Goal: Transaction & Acquisition: Purchase product/service

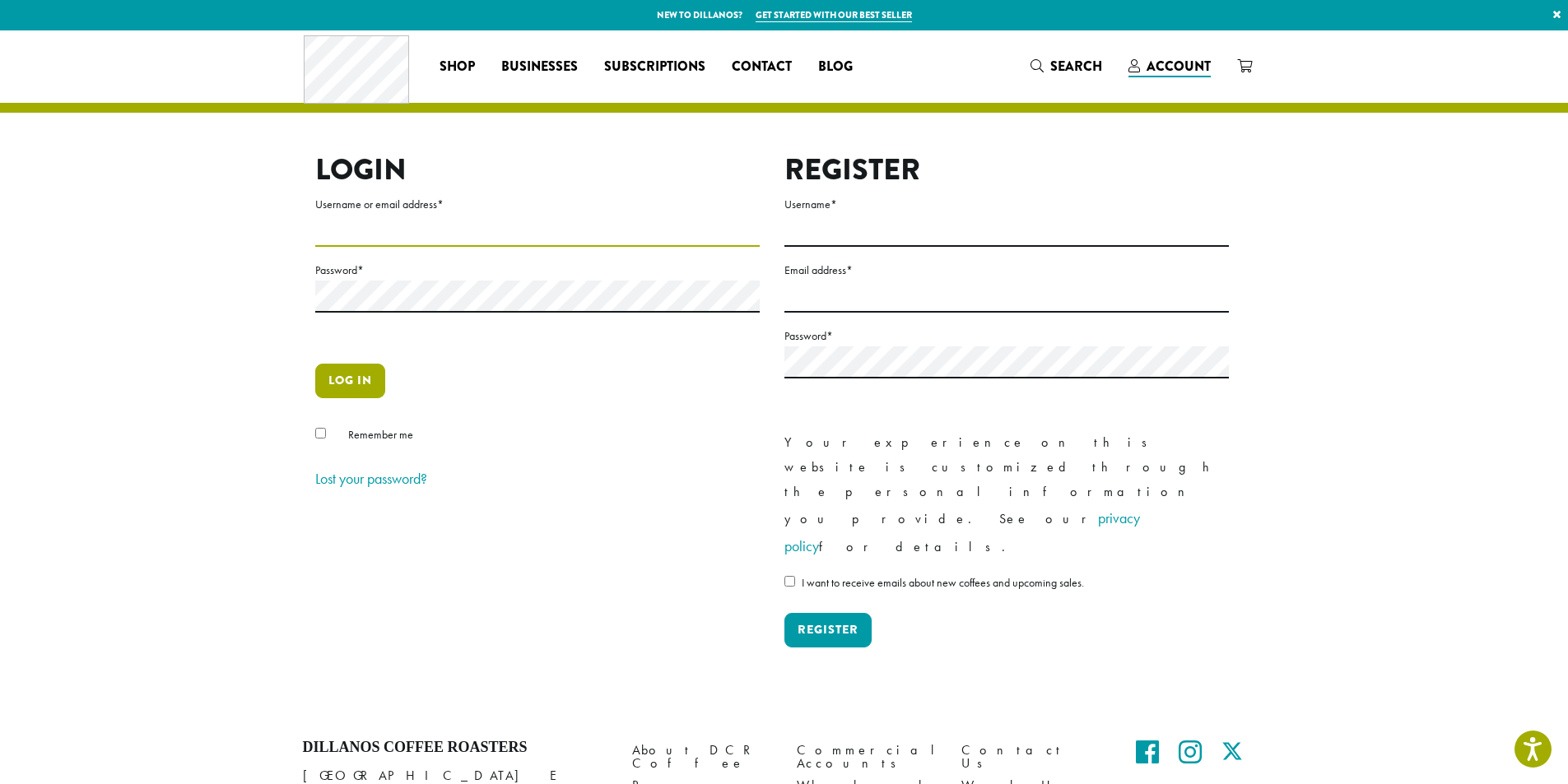
type input "**********"
click at [342, 388] on button "Log in" at bounding box center [350, 381] width 70 height 35
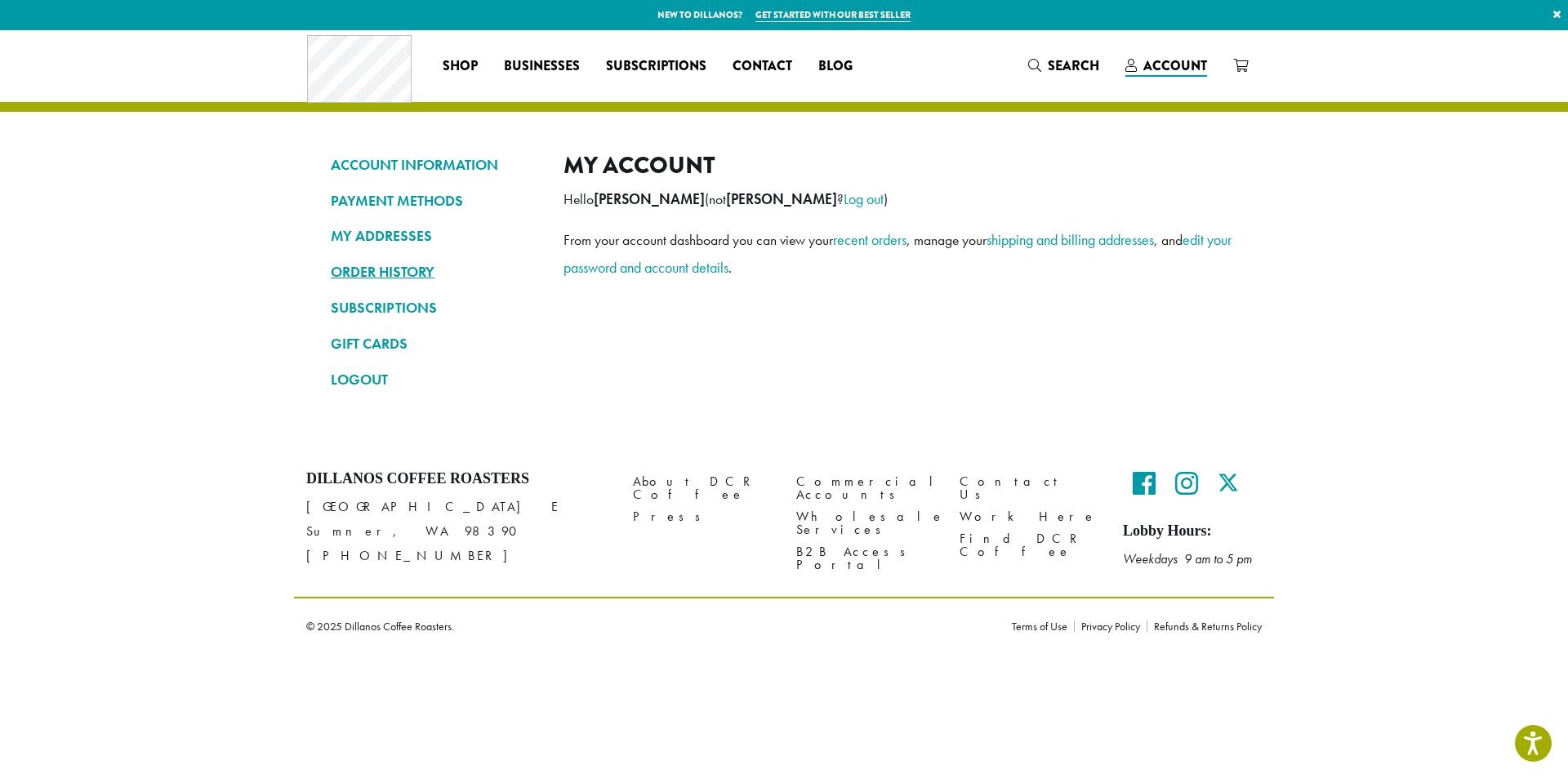
click at [402, 277] on link "ORDER HISTORY" at bounding box center [435, 271] width 208 height 28
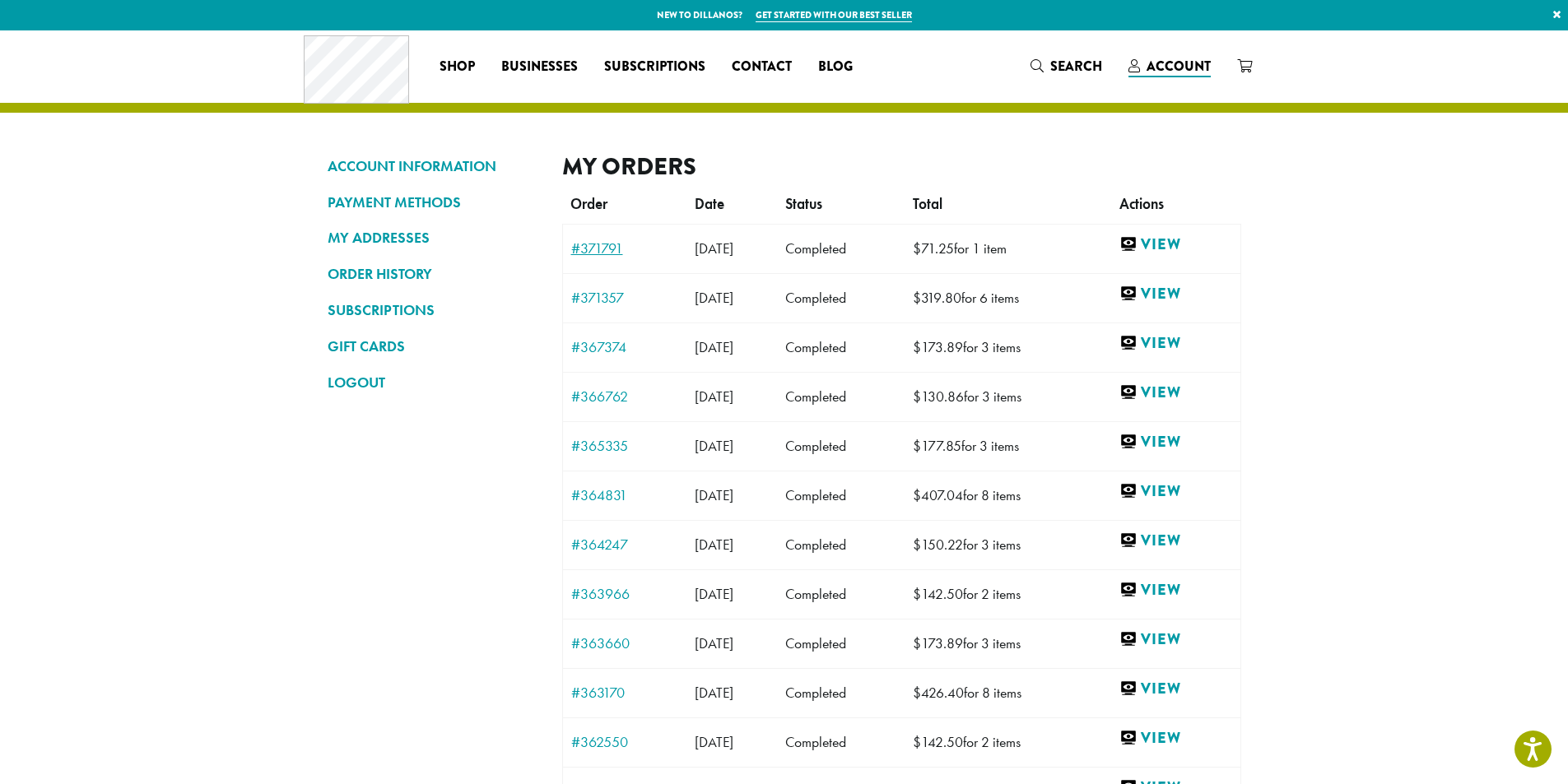
click at [618, 246] on link "#371791" at bounding box center [624, 248] width 107 height 15
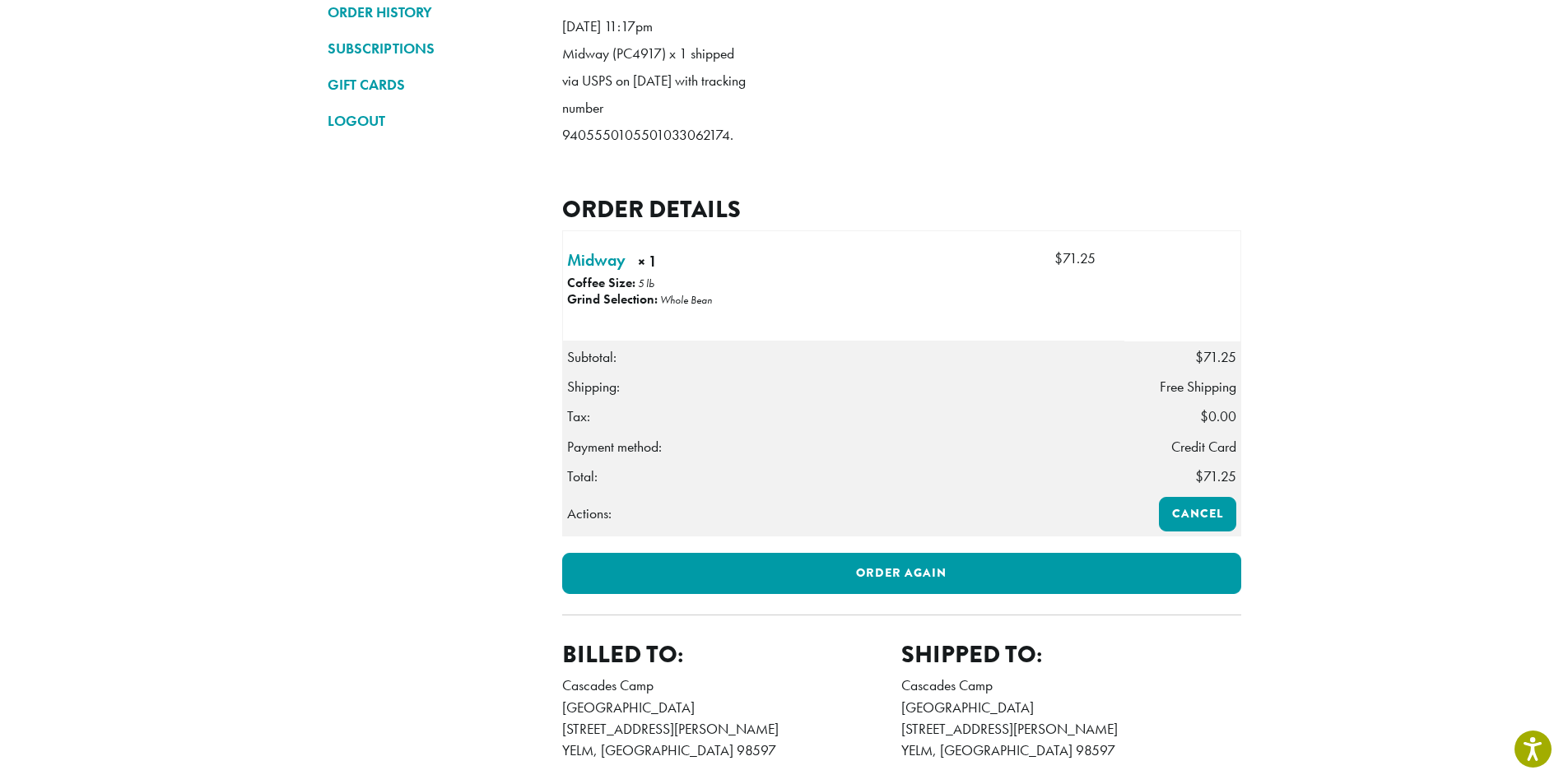
scroll to position [411, 0]
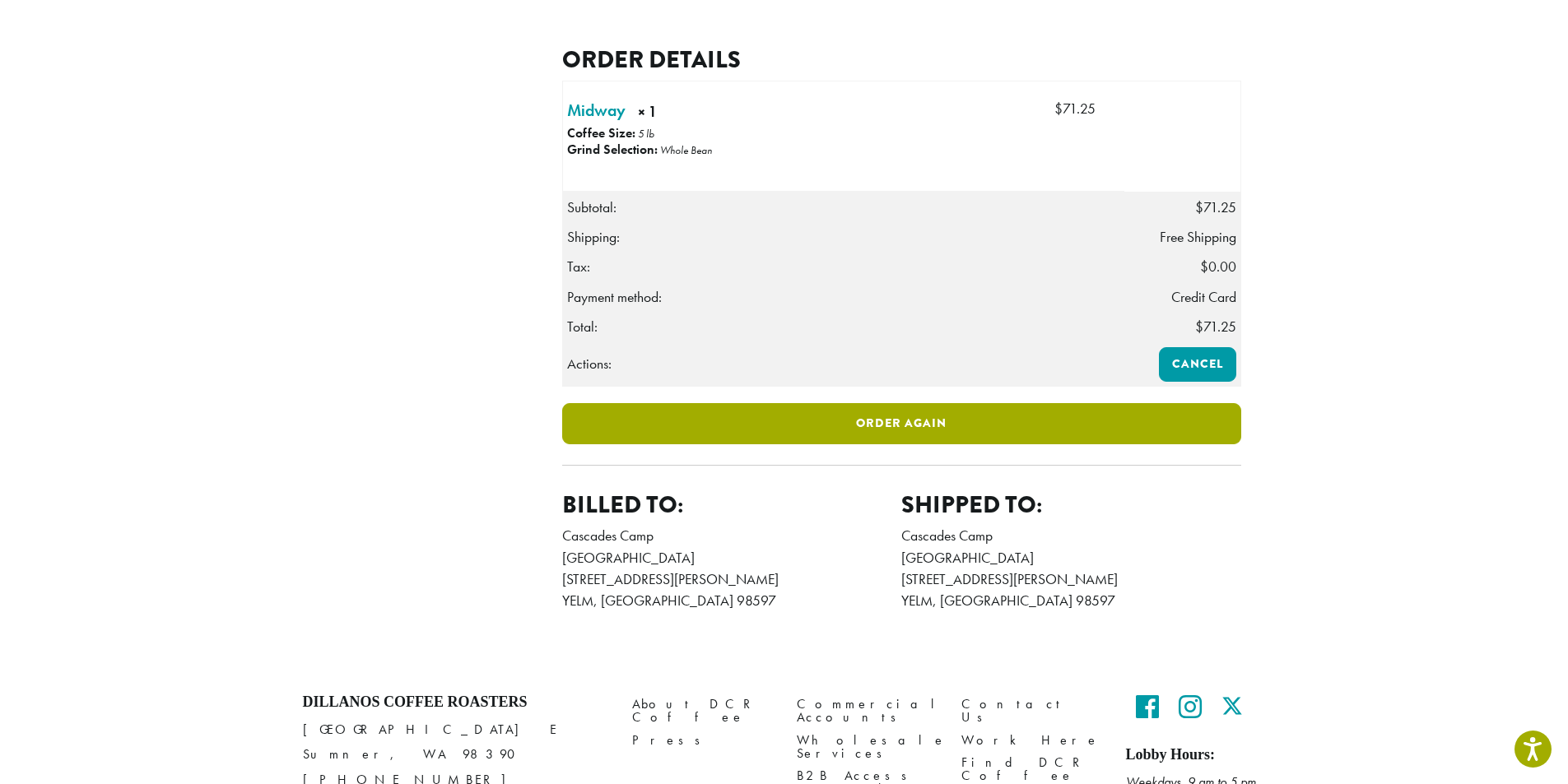
click at [923, 444] on link "Order again" at bounding box center [902, 423] width 679 height 41
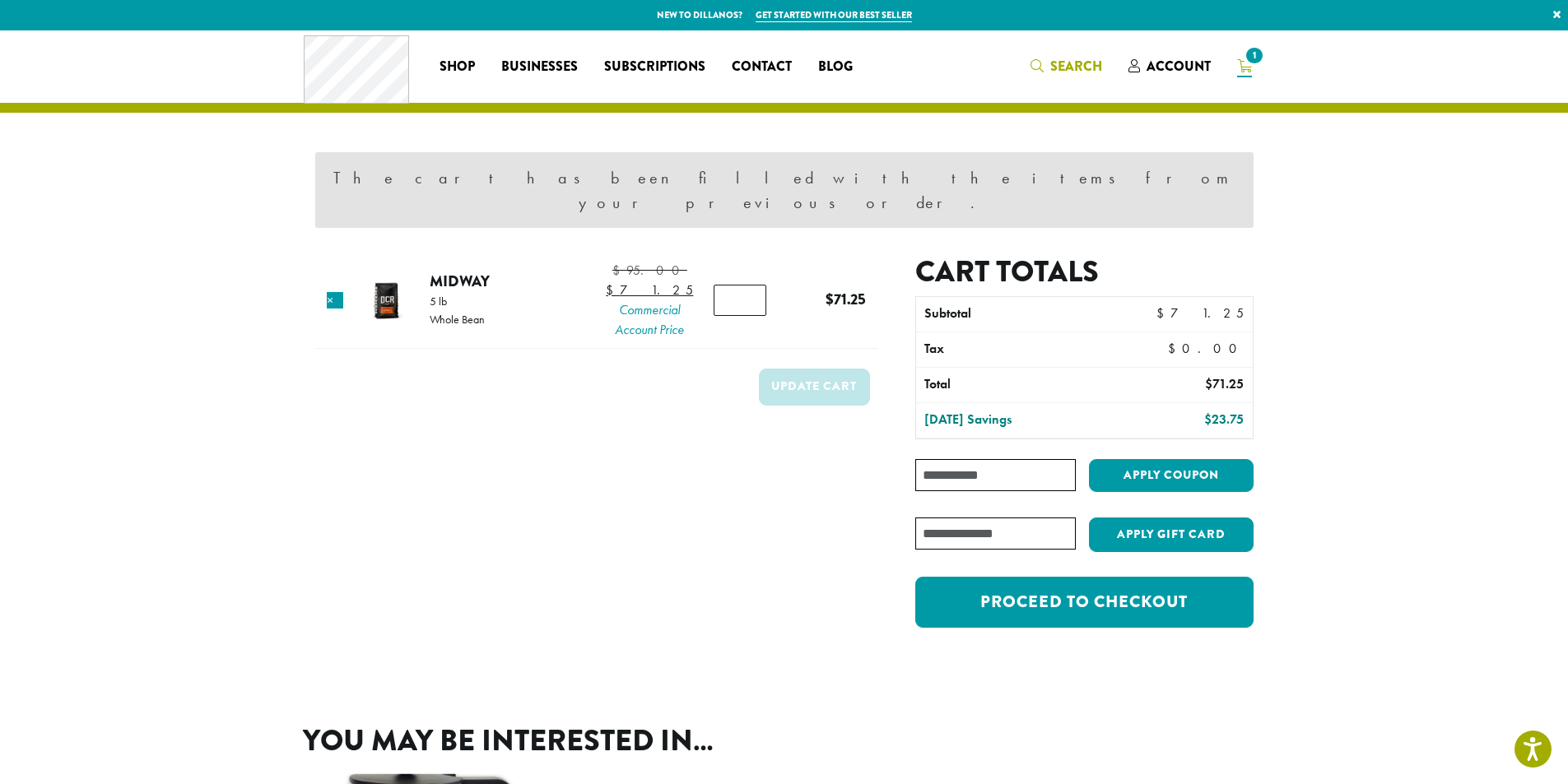
click at [1053, 67] on span "Search" at bounding box center [1075, 67] width 51 height 19
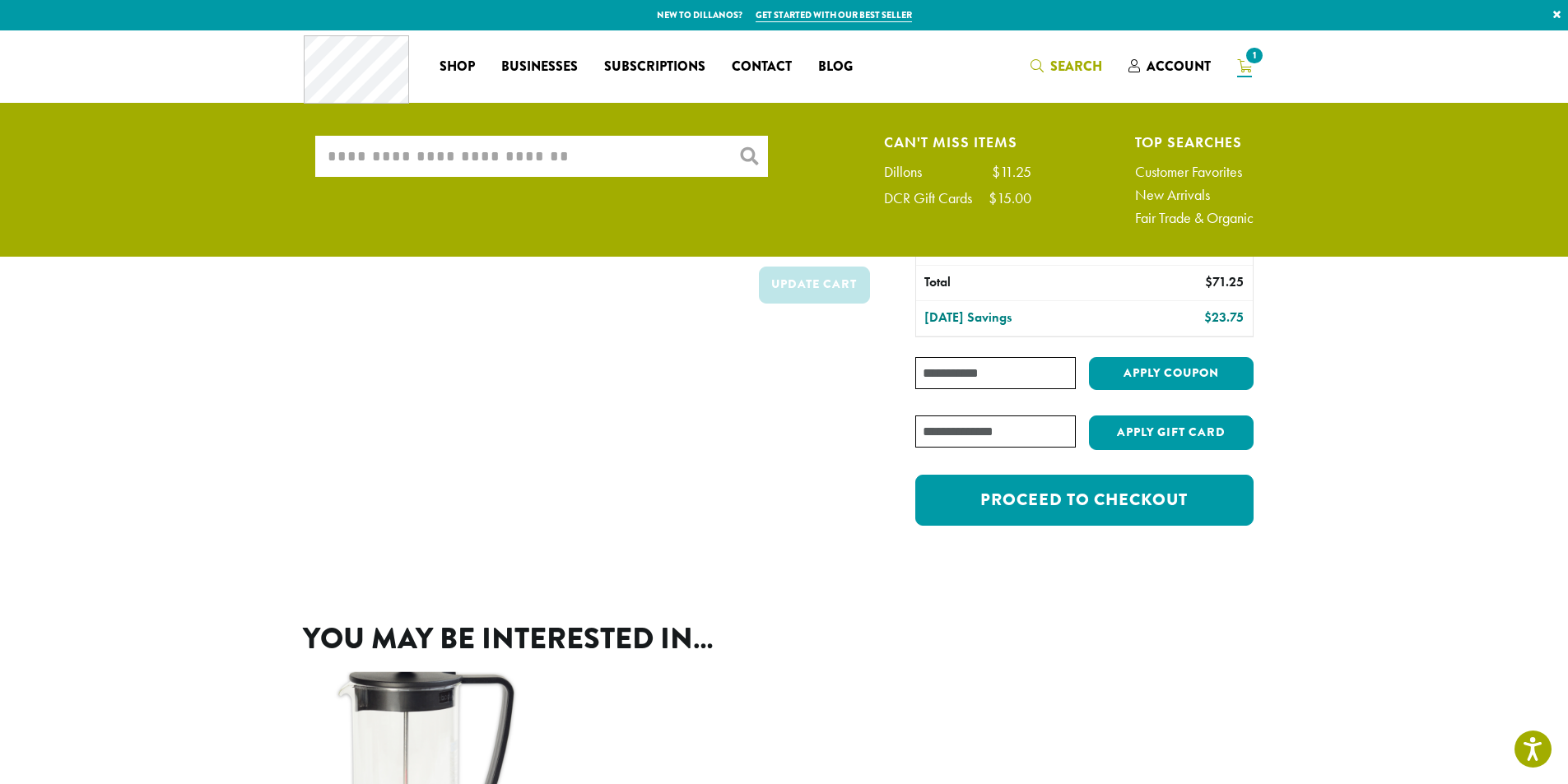
click at [520, 161] on input "What are you searching for?" at bounding box center [541, 156] width 453 height 41
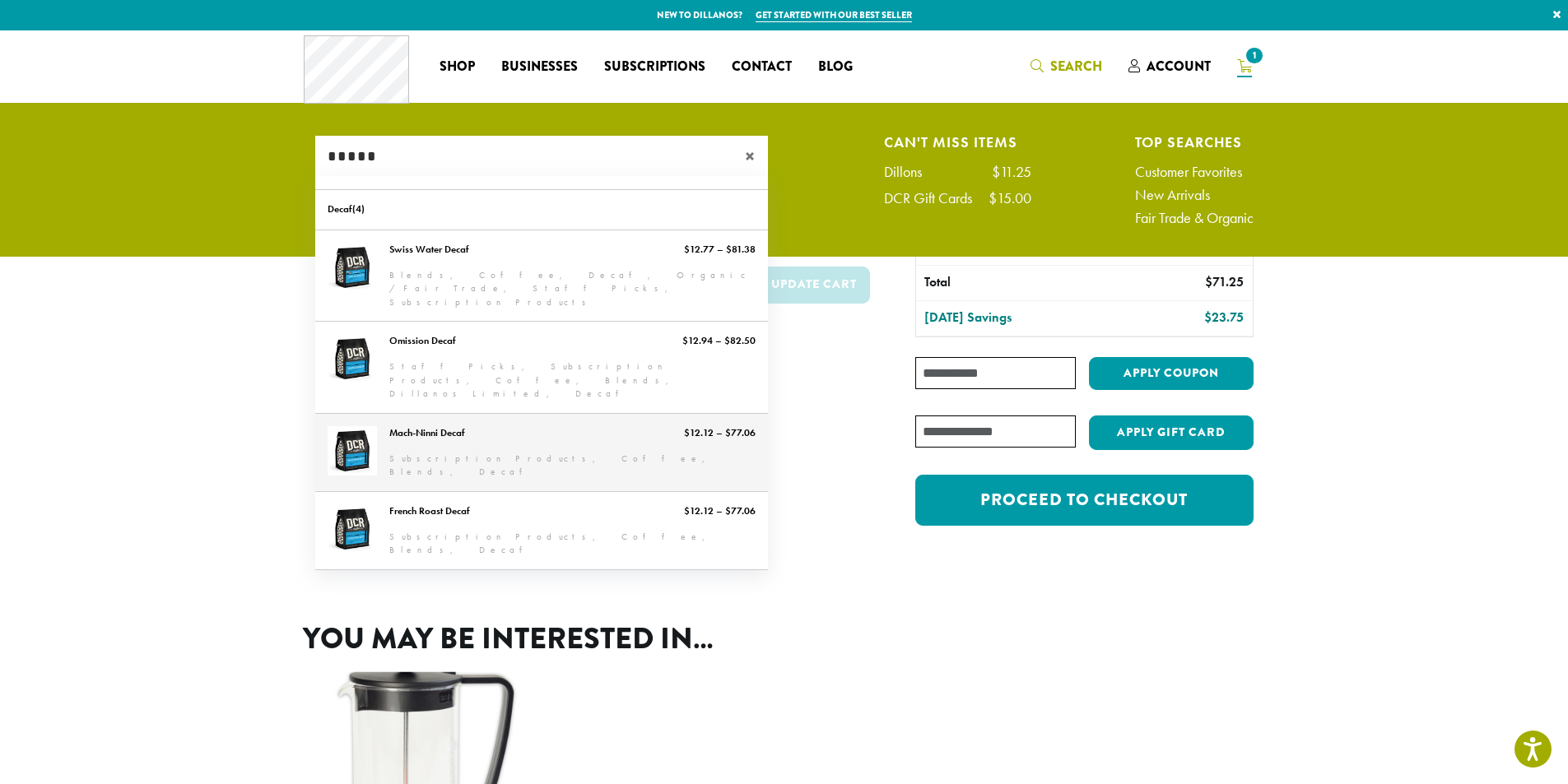
type input "*****"
click at [564, 416] on link "Mach-Ninni Decaf" at bounding box center [541, 453] width 453 height 78
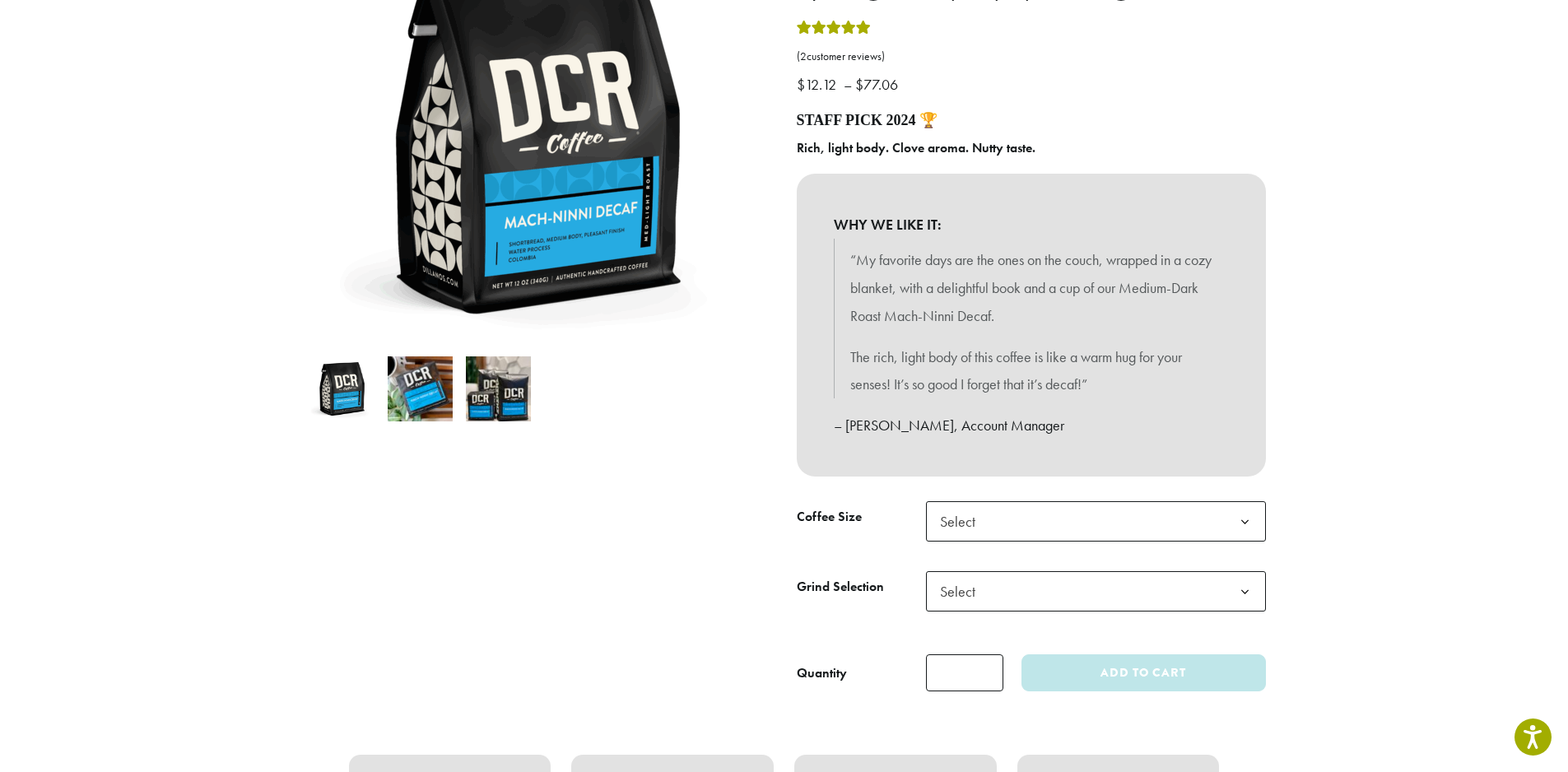
click at [1023, 522] on span "Select" at bounding box center [1096, 522] width 340 height 41
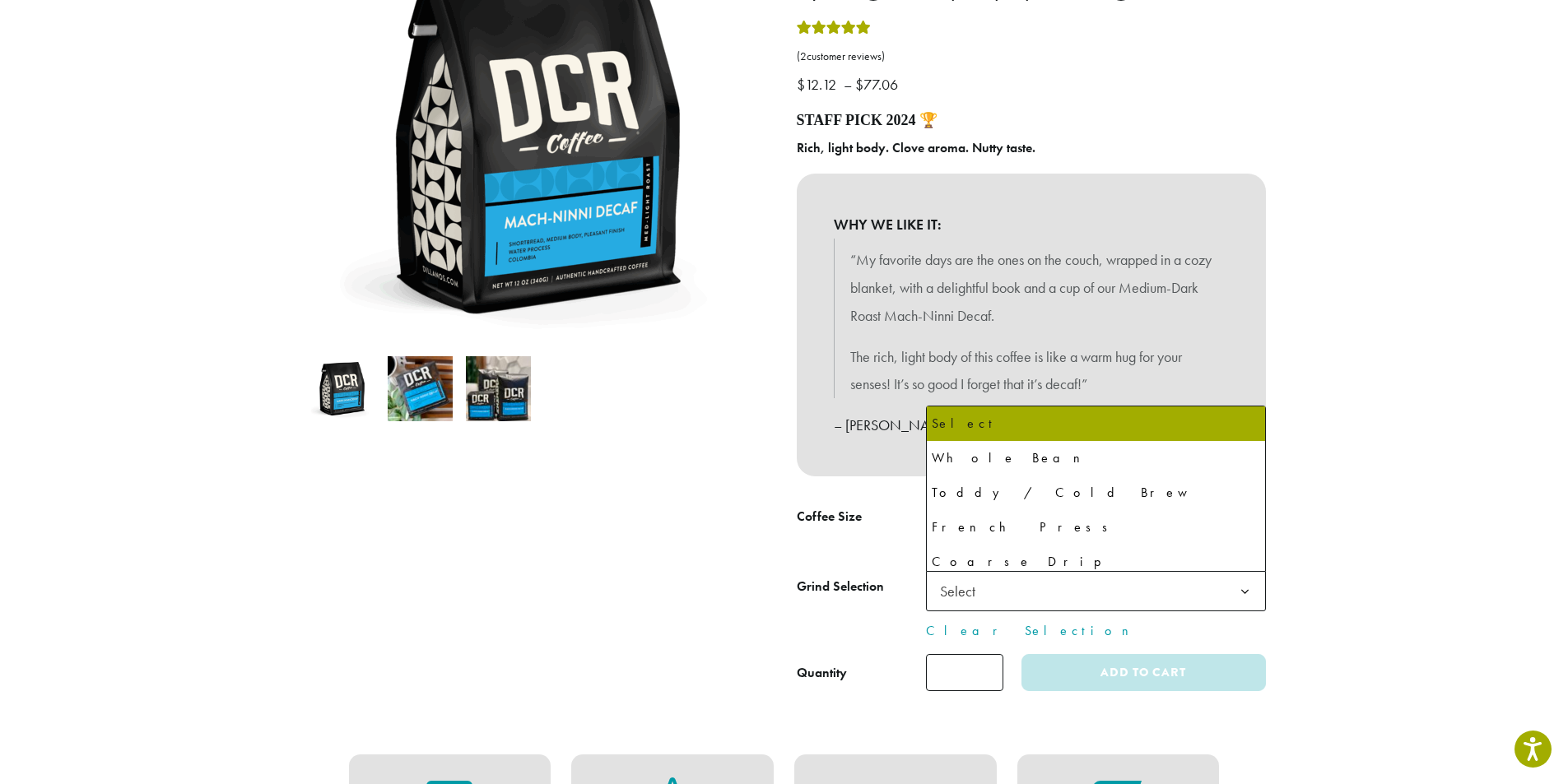
click at [1100, 590] on span "Select" at bounding box center [1096, 591] width 340 height 41
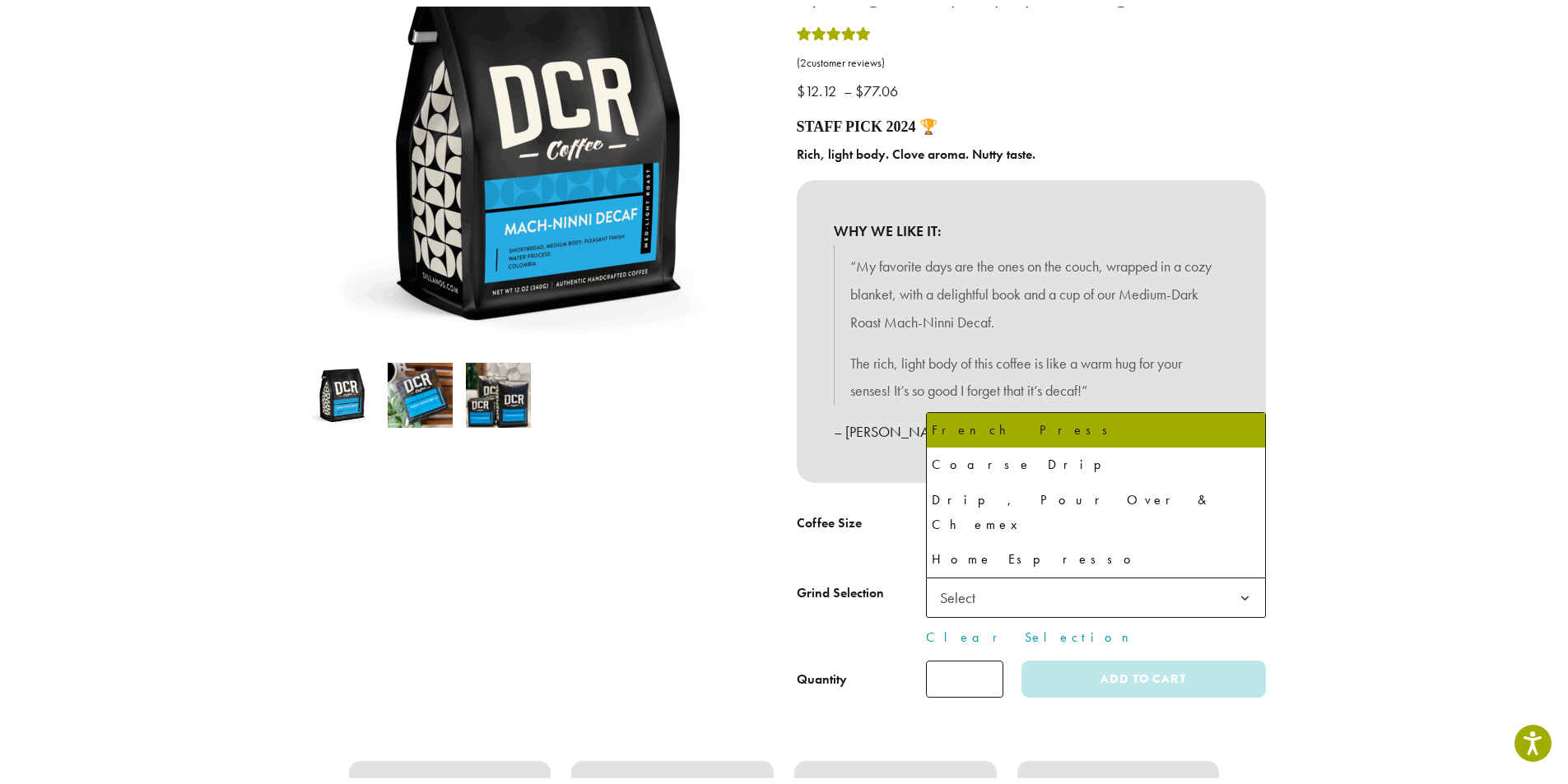
scroll to position [112, 0]
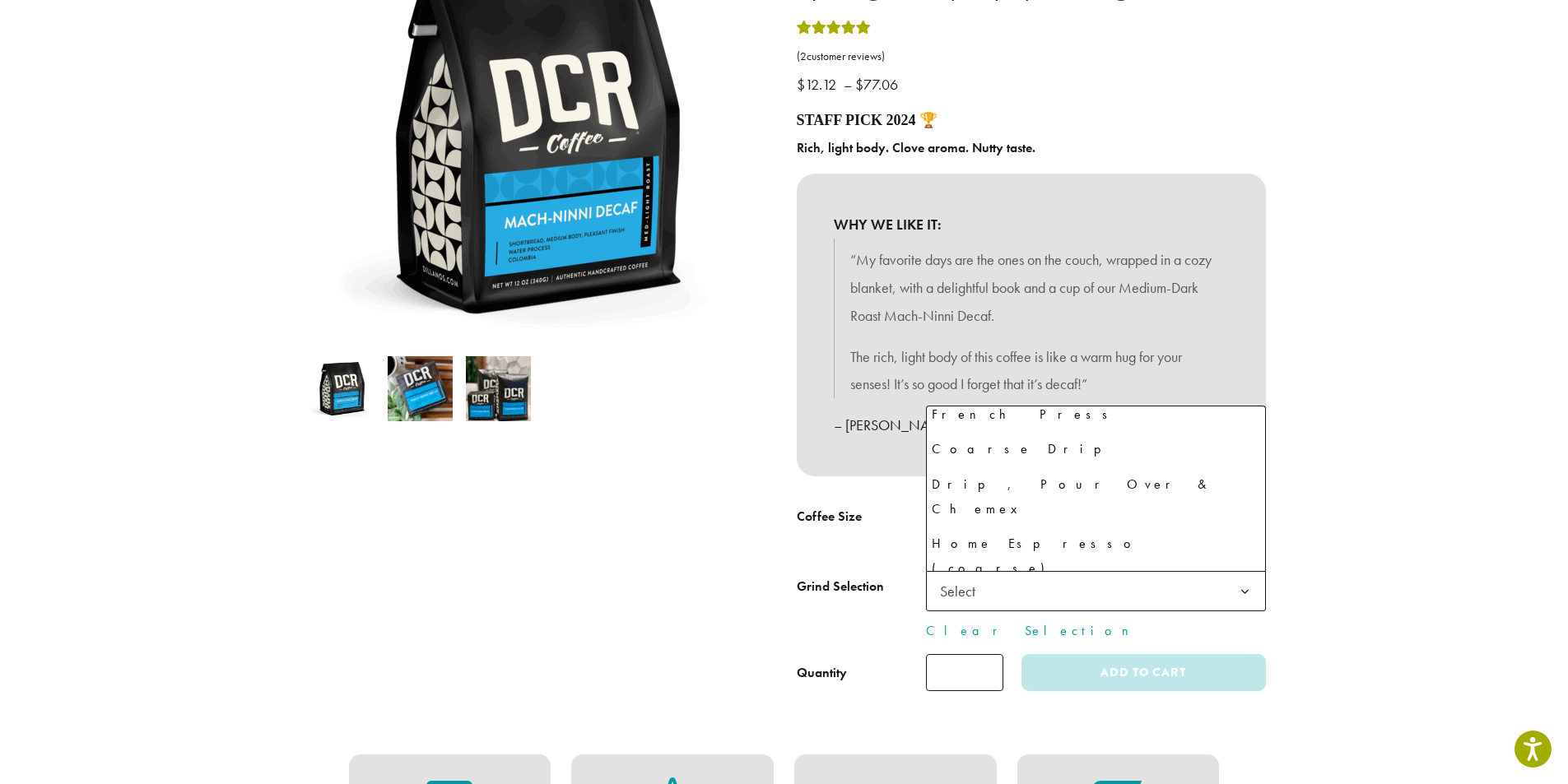
select select "**********"
select select "********"
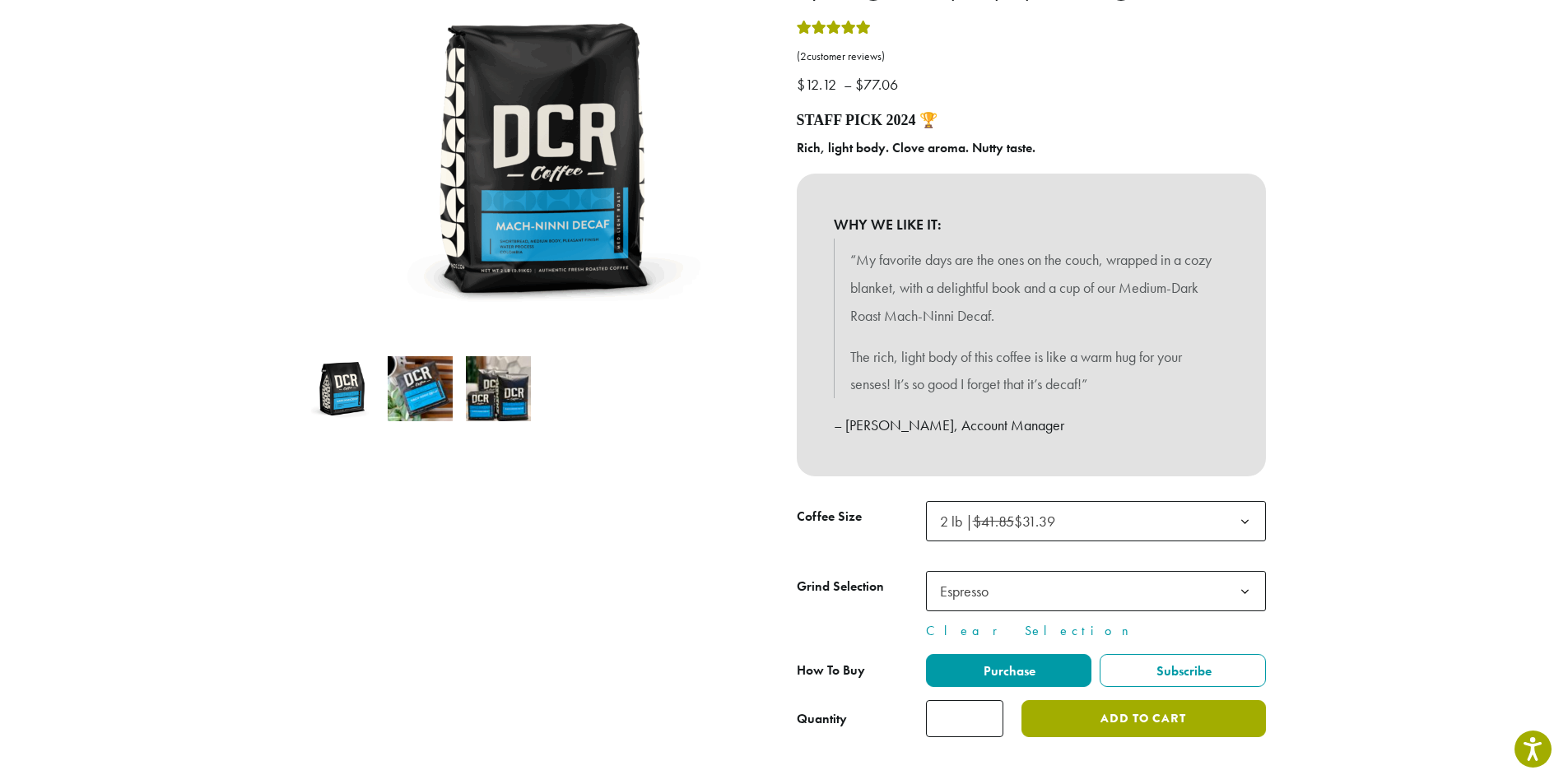
click at [1196, 716] on button "Add to cart" at bounding box center [1142, 718] width 243 height 37
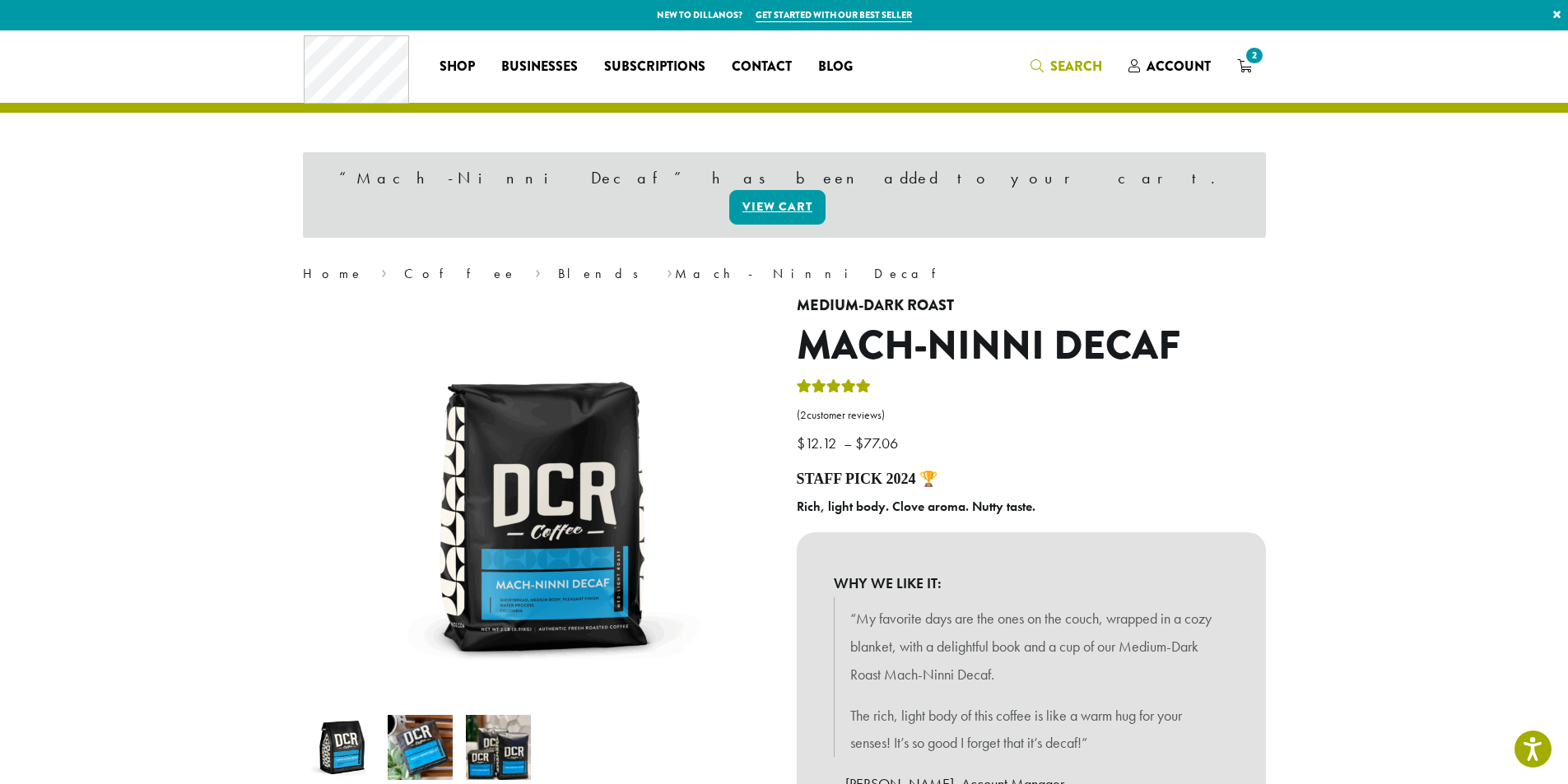
click at [1052, 68] on span "Search" at bounding box center [1075, 67] width 51 height 19
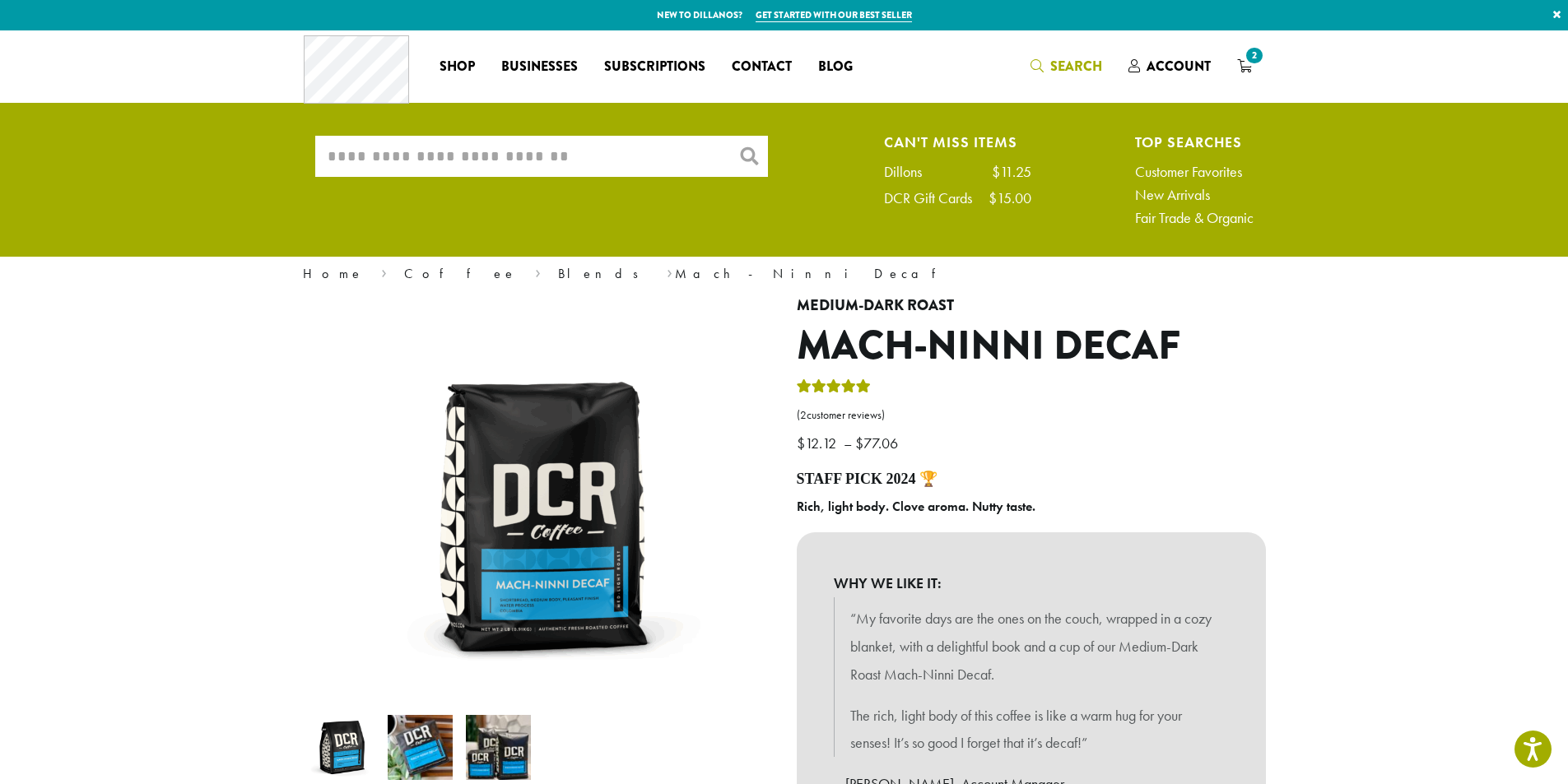
click at [444, 161] on input "What are you searching for?" at bounding box center [541, 156] width 453 height 41
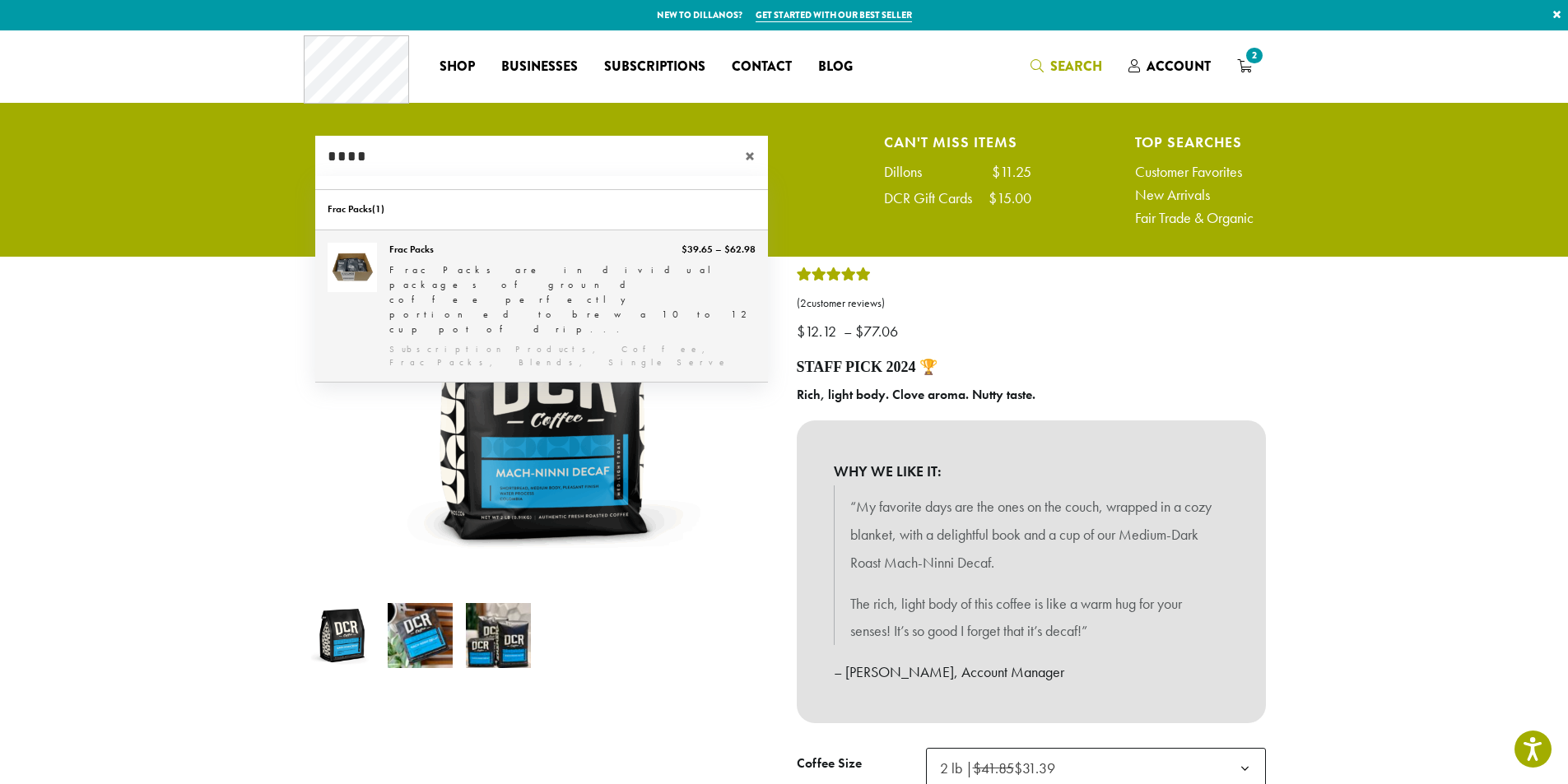
type input "****"
click at [453, 260] on link "Frac Packs" at bounding box center [541, 306] width 453 height 151
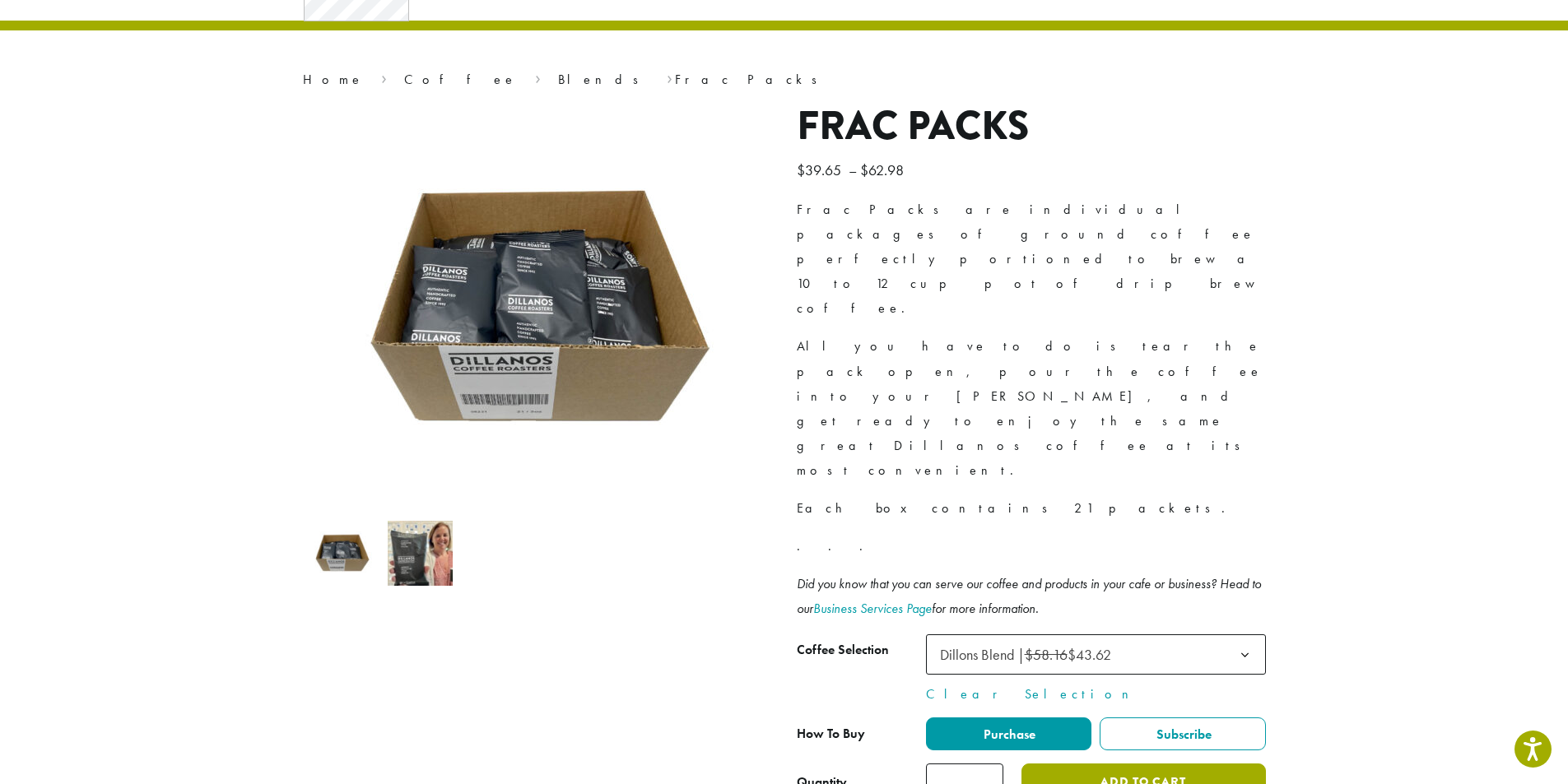
click at [1156, 764] on button "Add to cart" at bounding box center [1142, 782] width 243 height 37
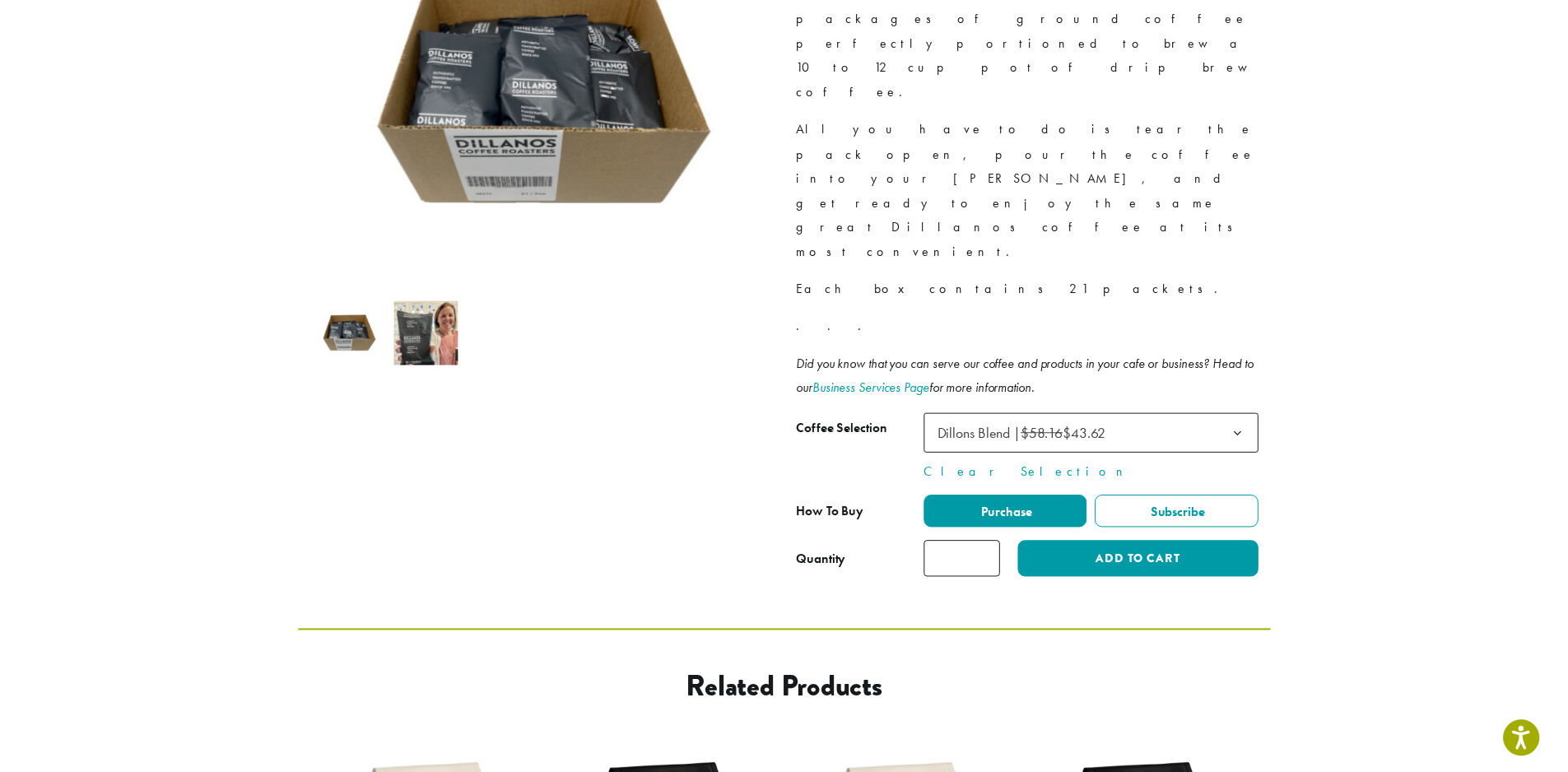
scroll to position [165, 0]
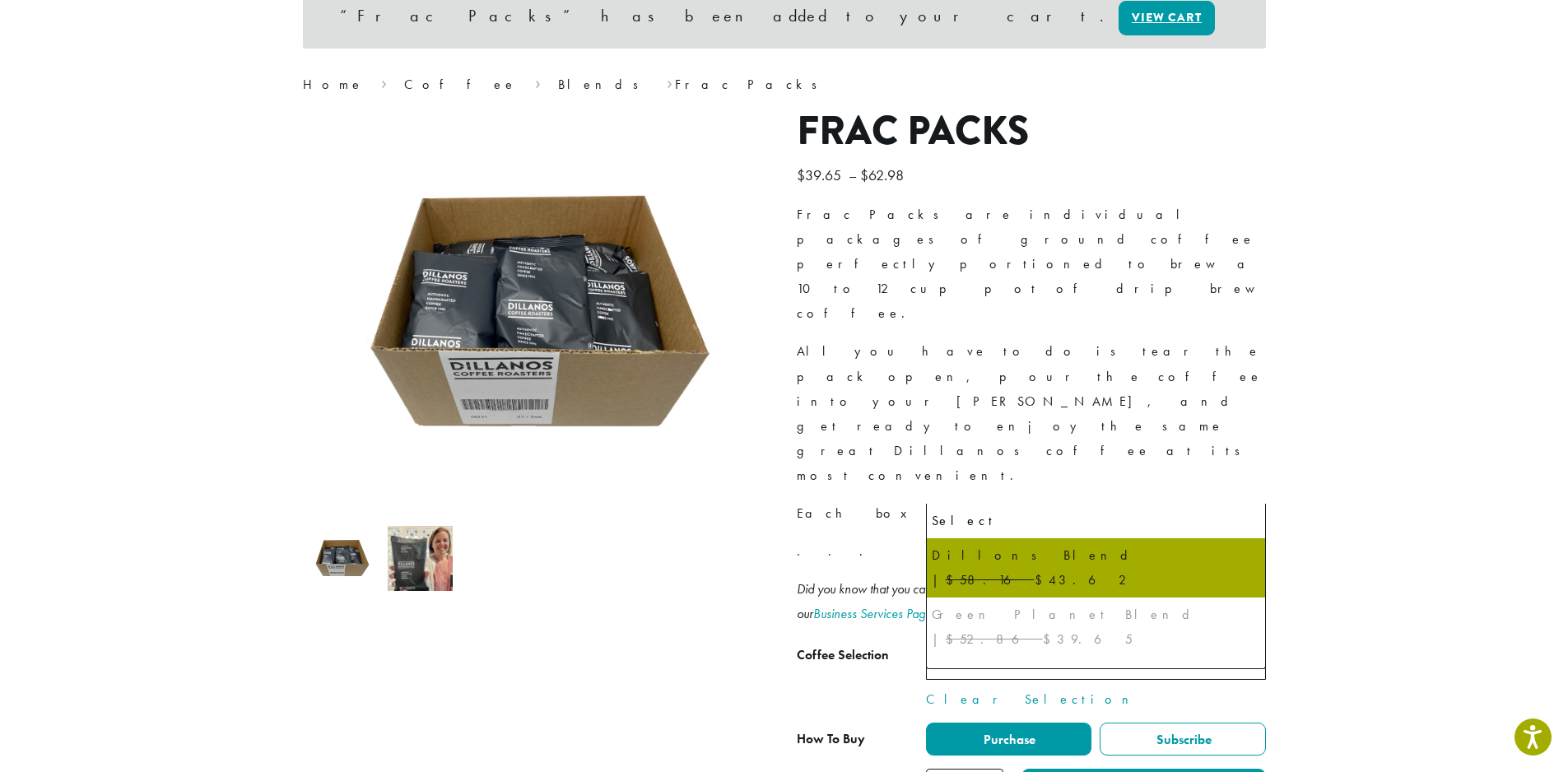
click at [1128, 644] on span "Dillons Blend | $58.16 $43.62" at bounding box center [1031, 659] width 194 height 32
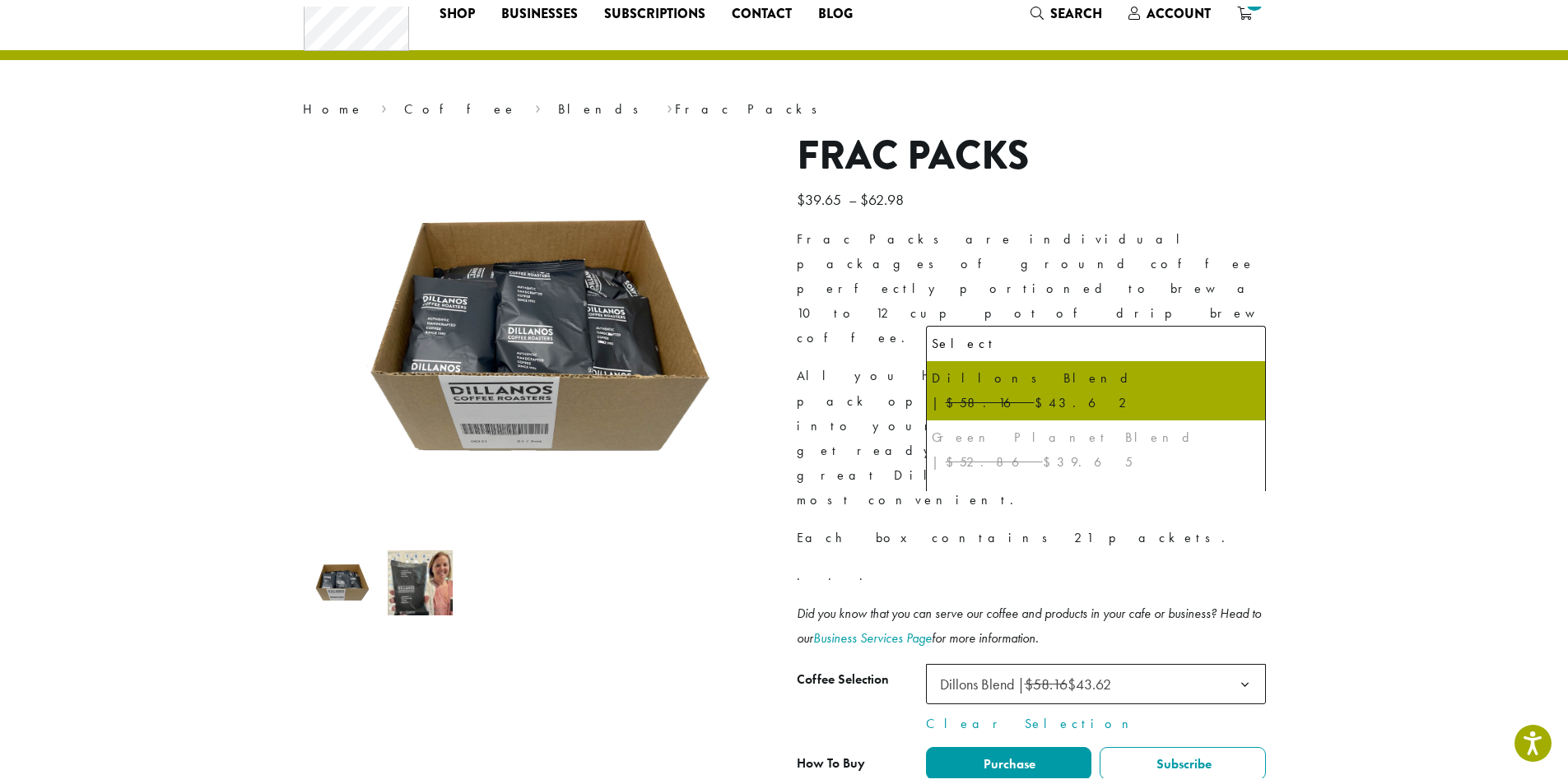
scroll to position [82, 0]
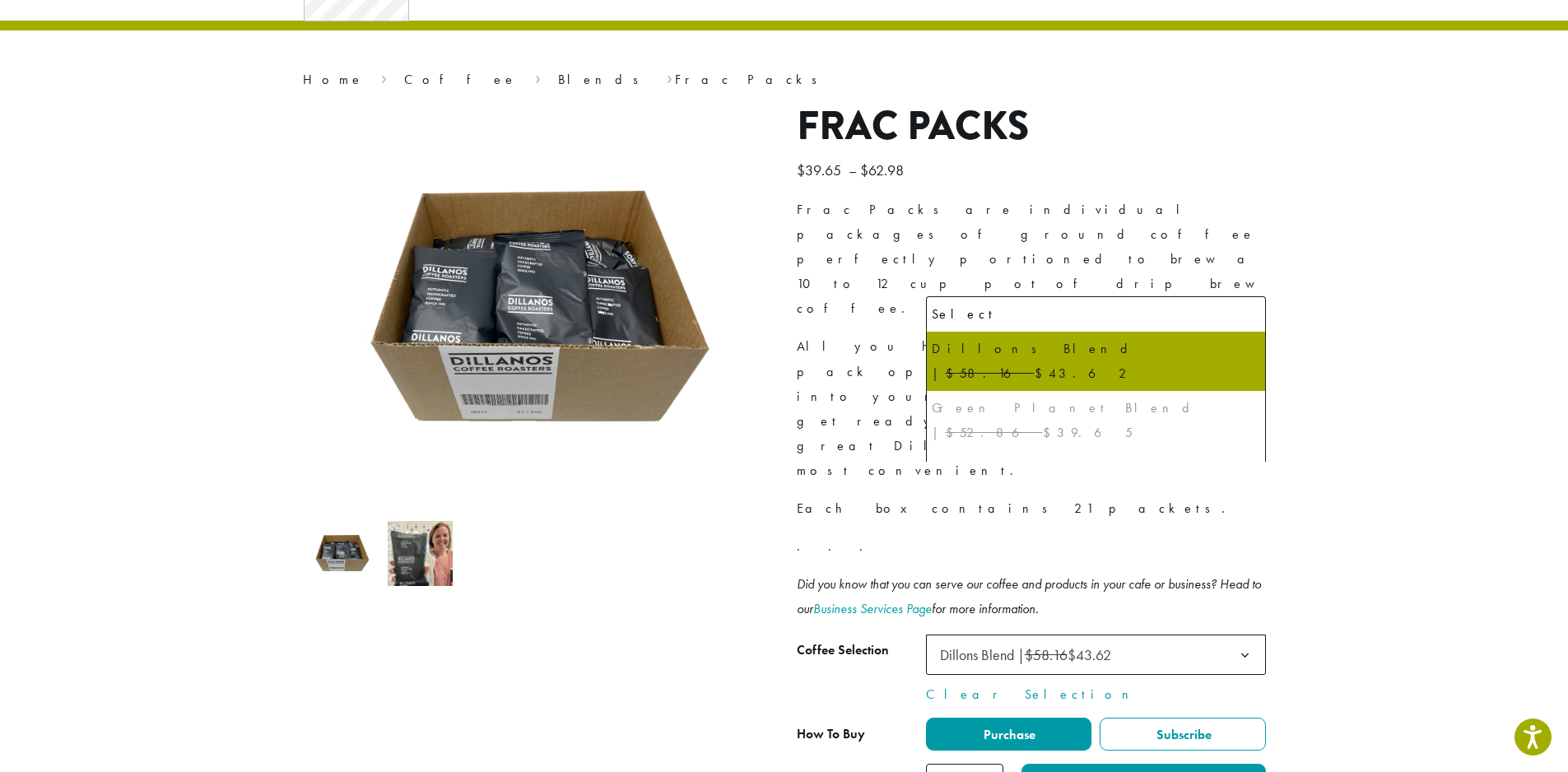
click at [1447, 451] on section "**********" at bounding box center [784, 402] width 1568 height 907
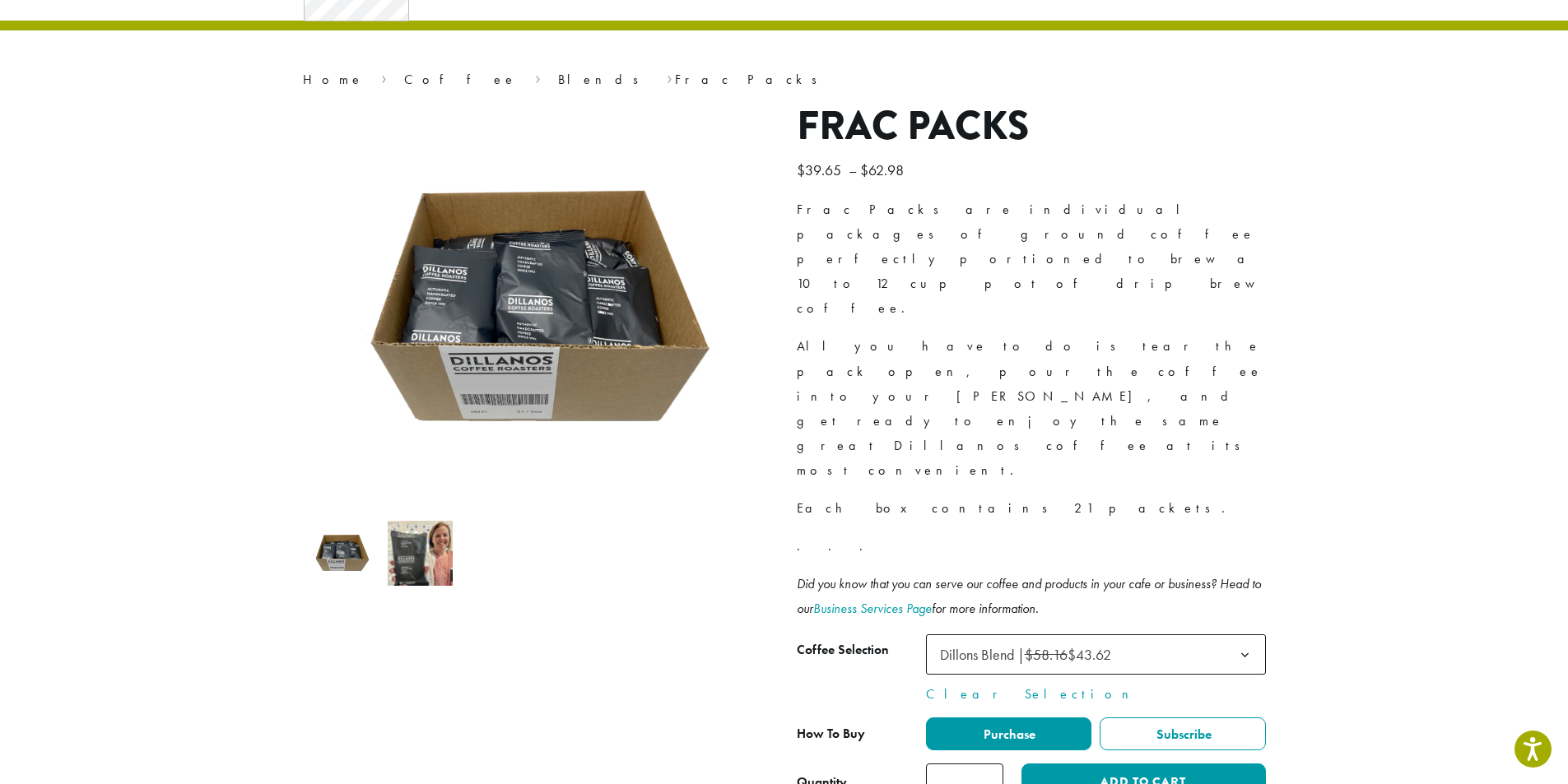
scroll to position [0, 0]
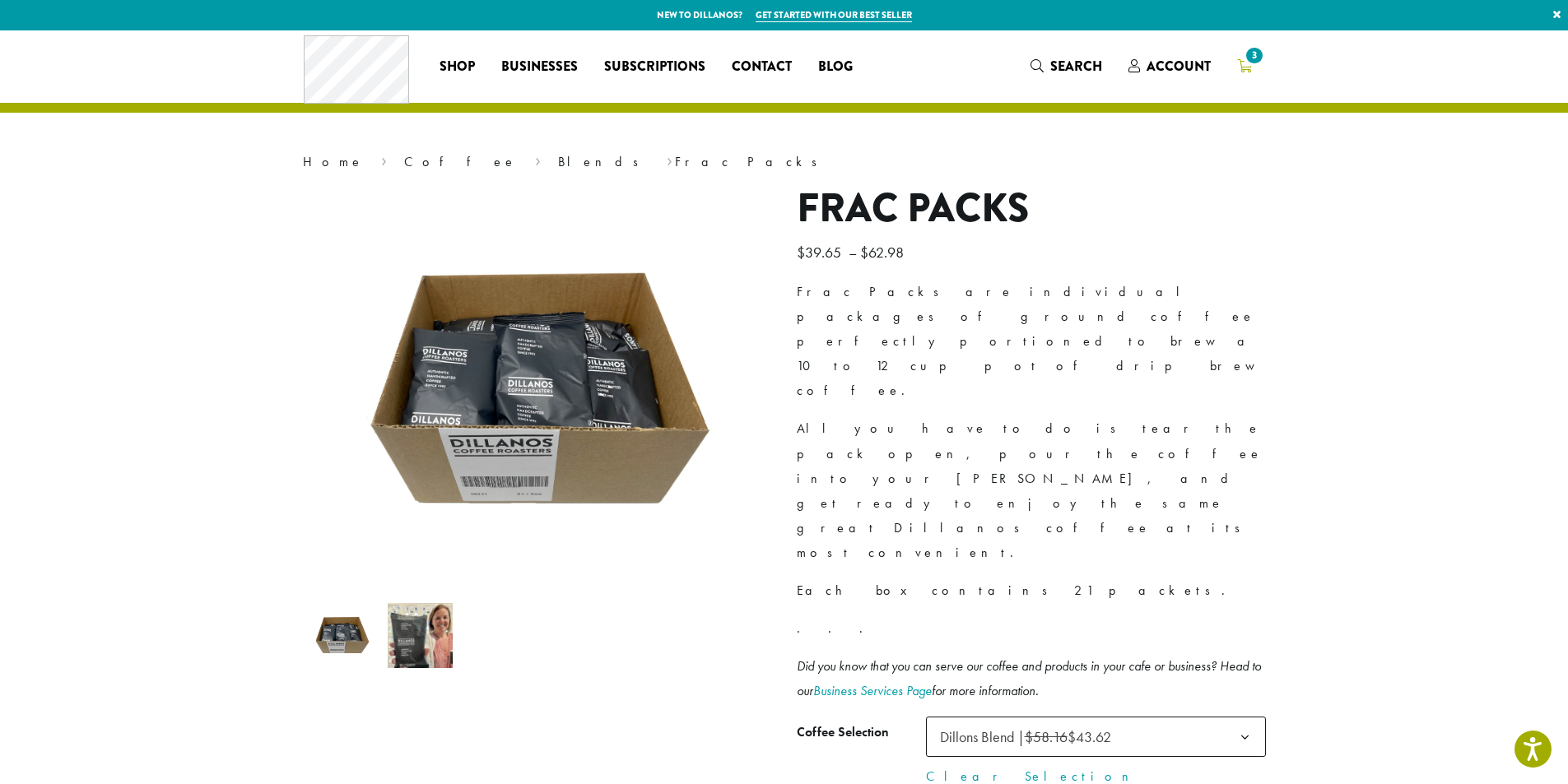
click at [1247, 53] on span "3" at bounding box center [1254, 55] width 22 height 22
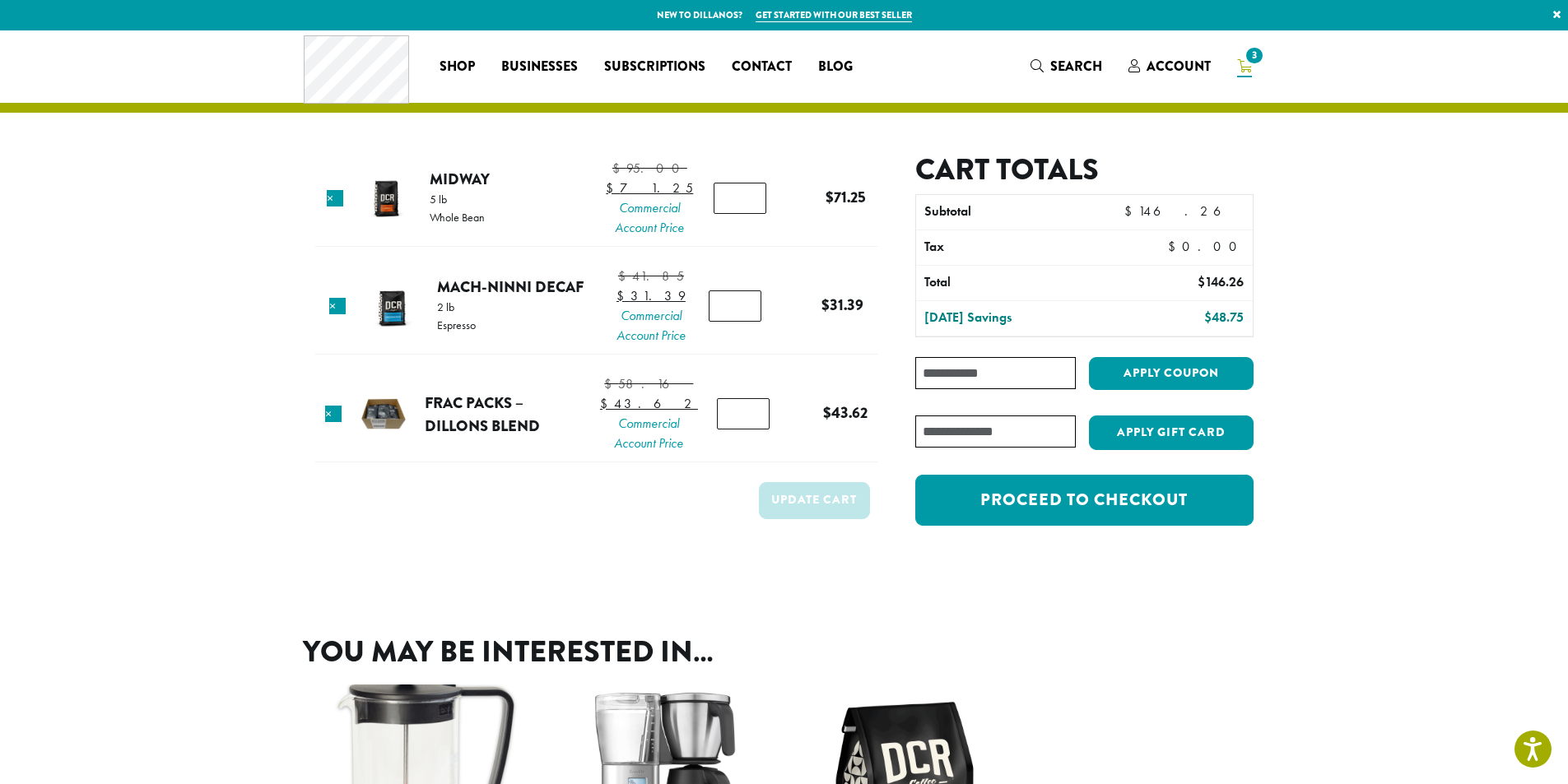
click at [748, 429] on input "*" at bounding box center [743, 414] width 52 height 31
type input "*"
click at [748, 429] on input "*" at bounding box center [743, 414] width 52 height 31
click at [789, 519] on button "Update cart" at bounding box center [815, 500] width 112 height 37
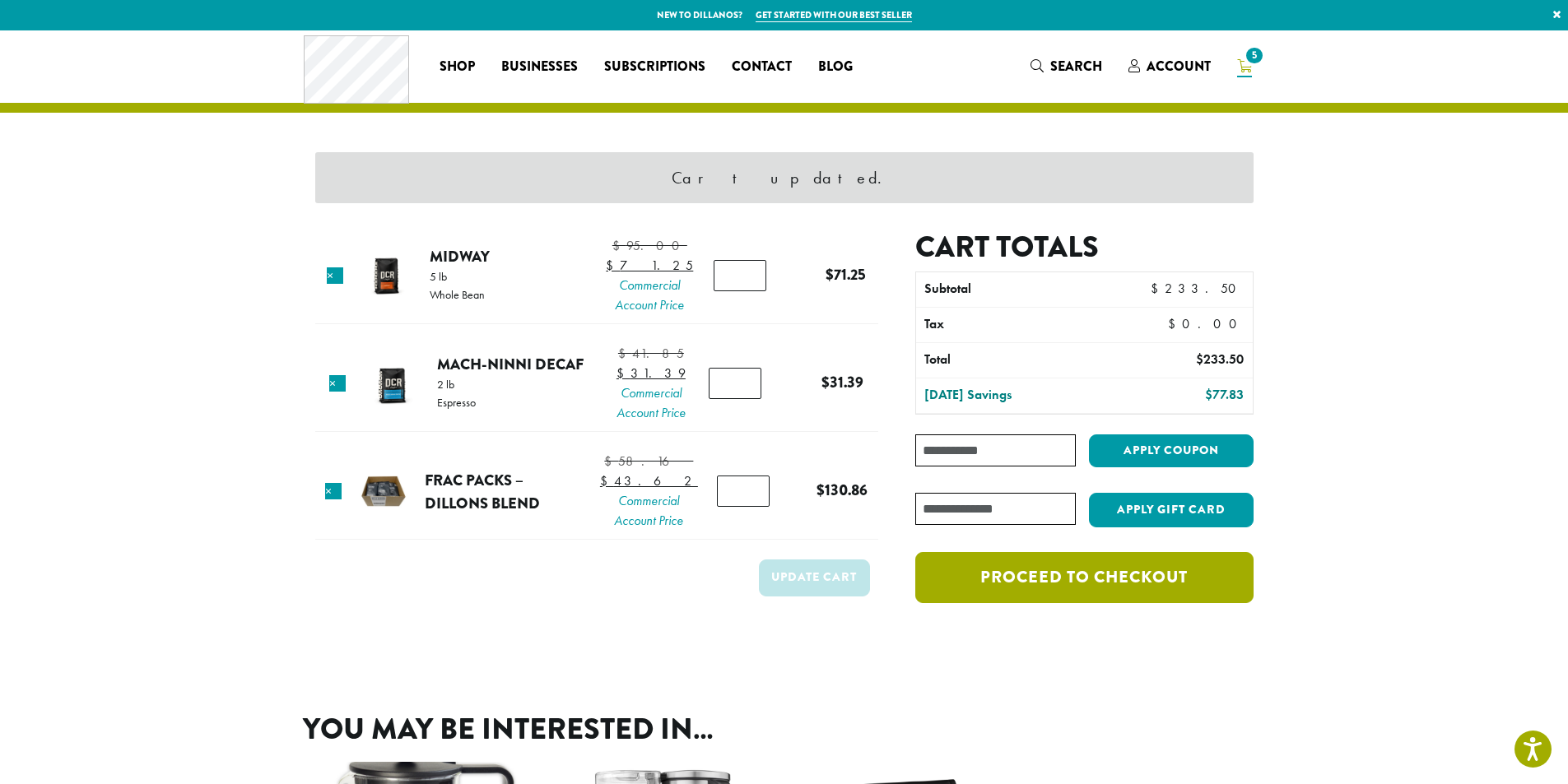
click at [1082, 579] on link "Proceed to checkout" at bounding box center [1084, 578] width 337 height 51
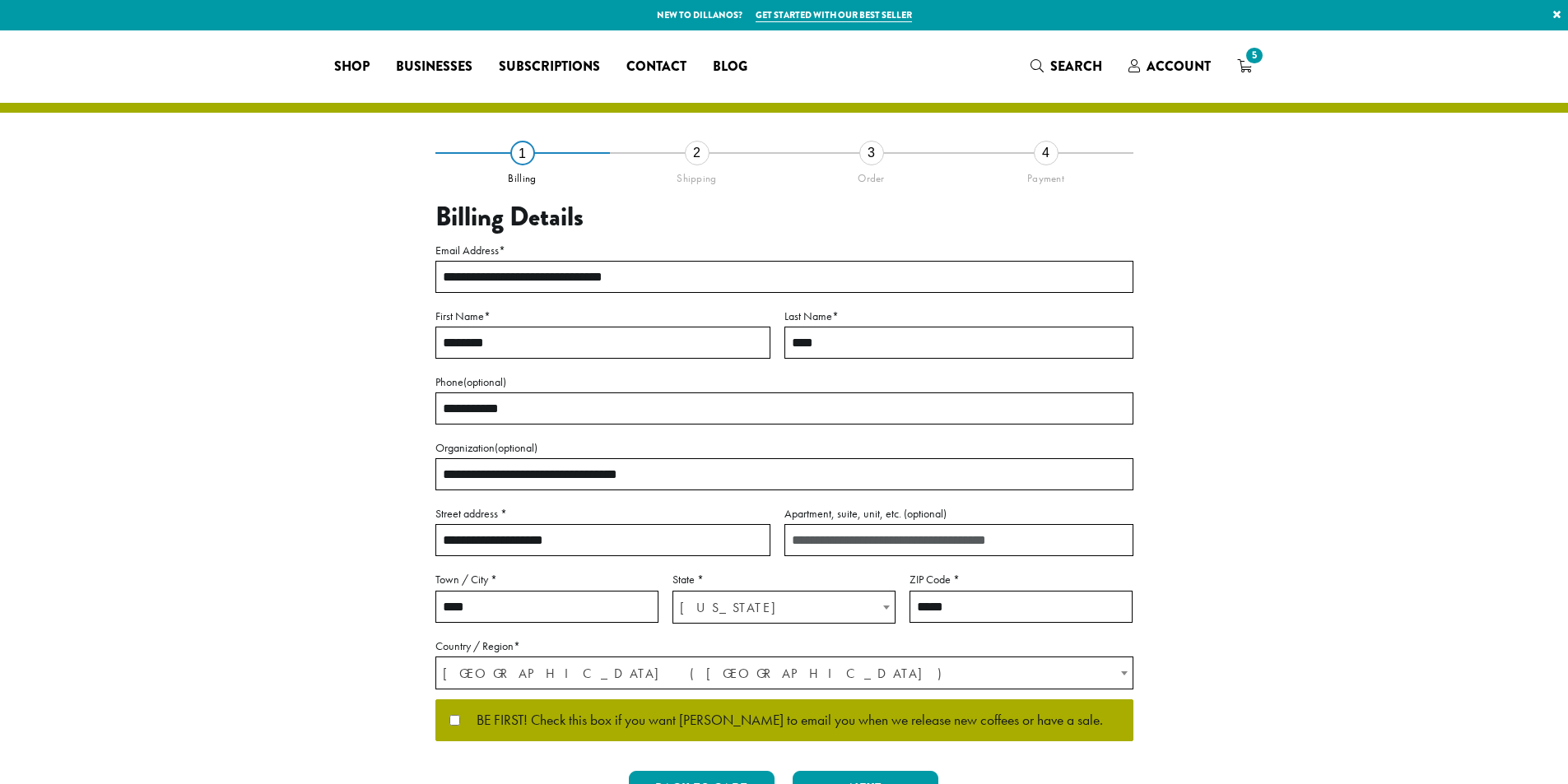
select select "**"
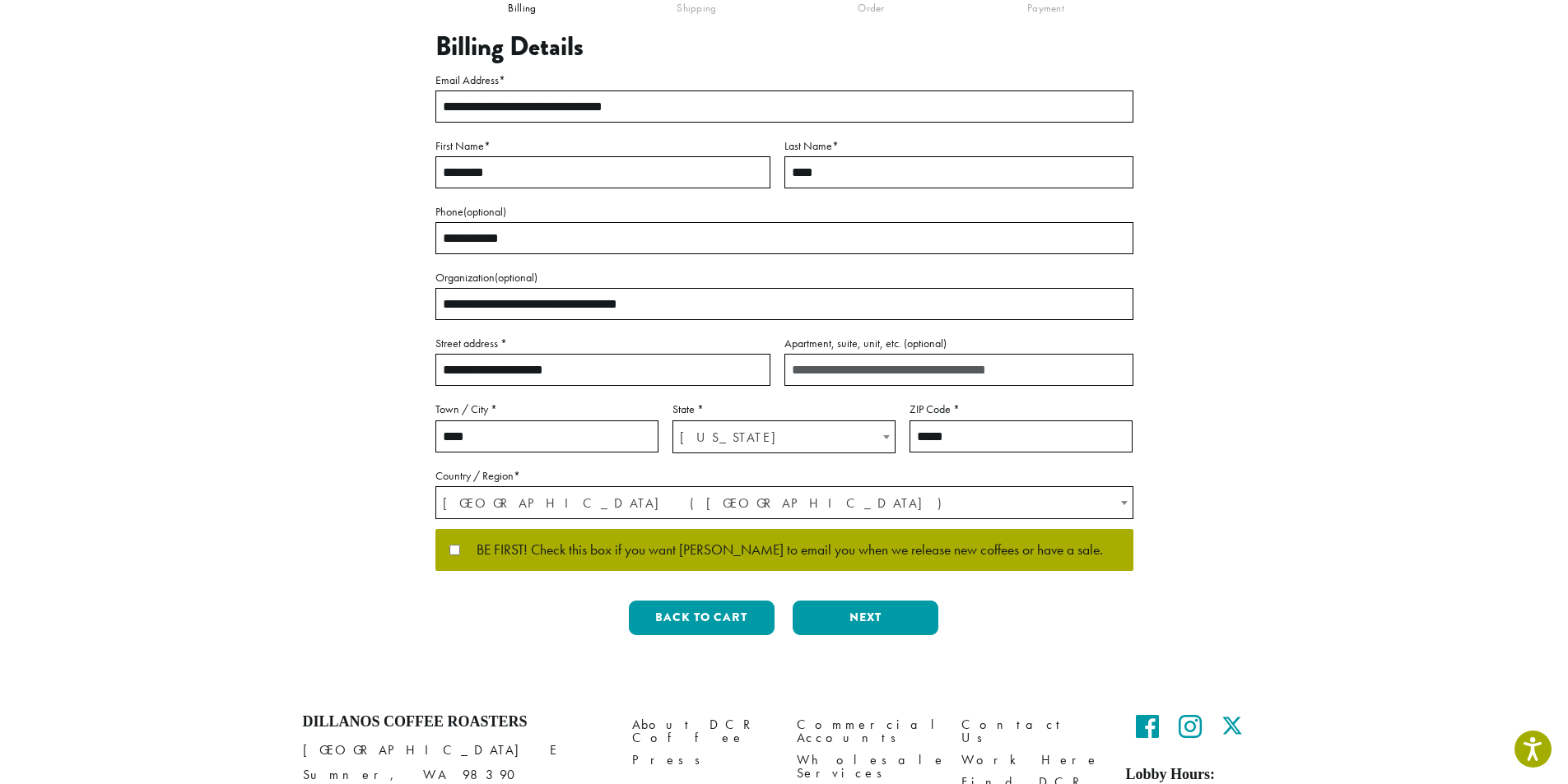
scroll to position [285, 0]
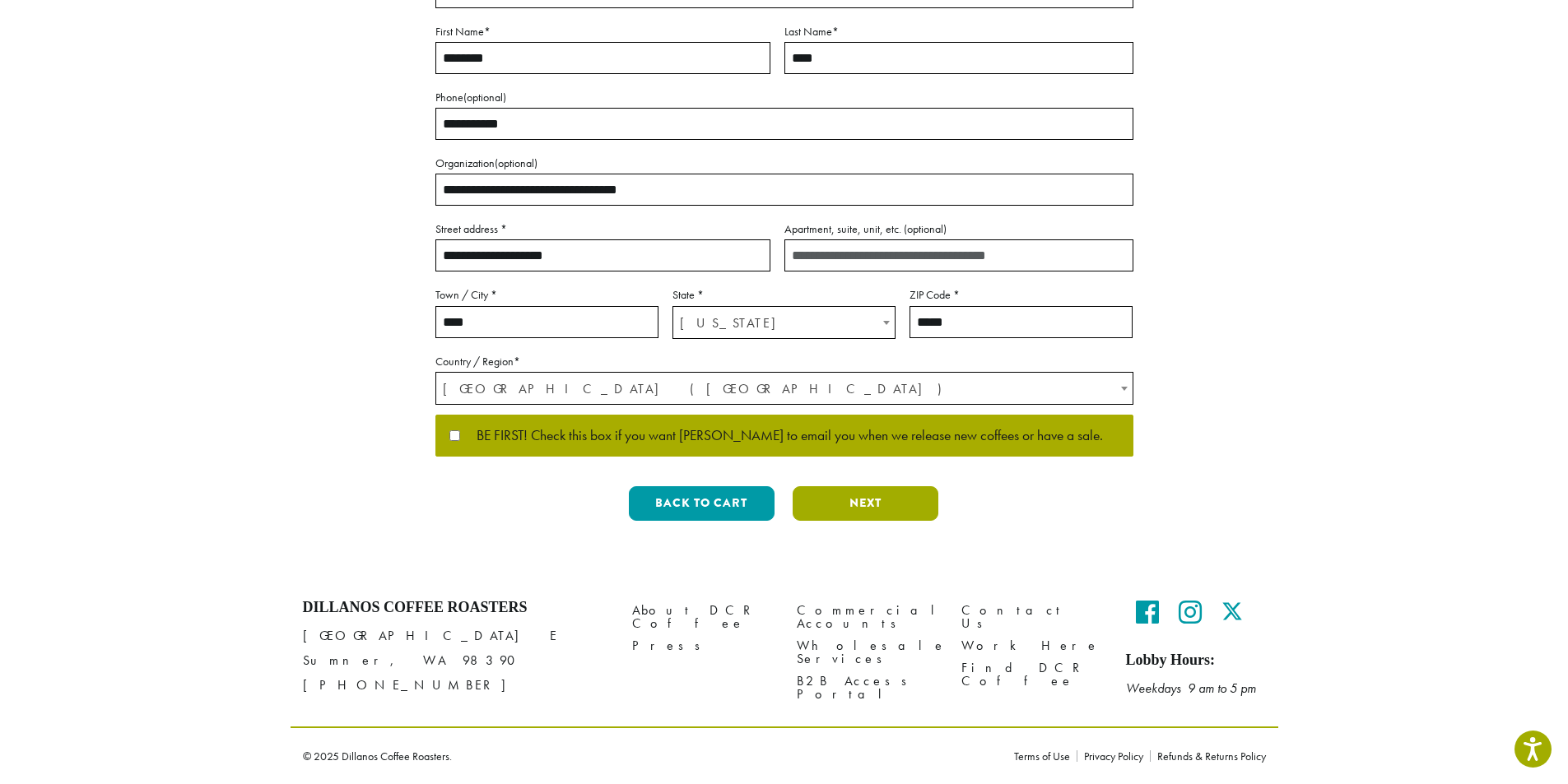
click at [876, 501] on button "Next" at bounding box center [865, 504] width 145 height 35
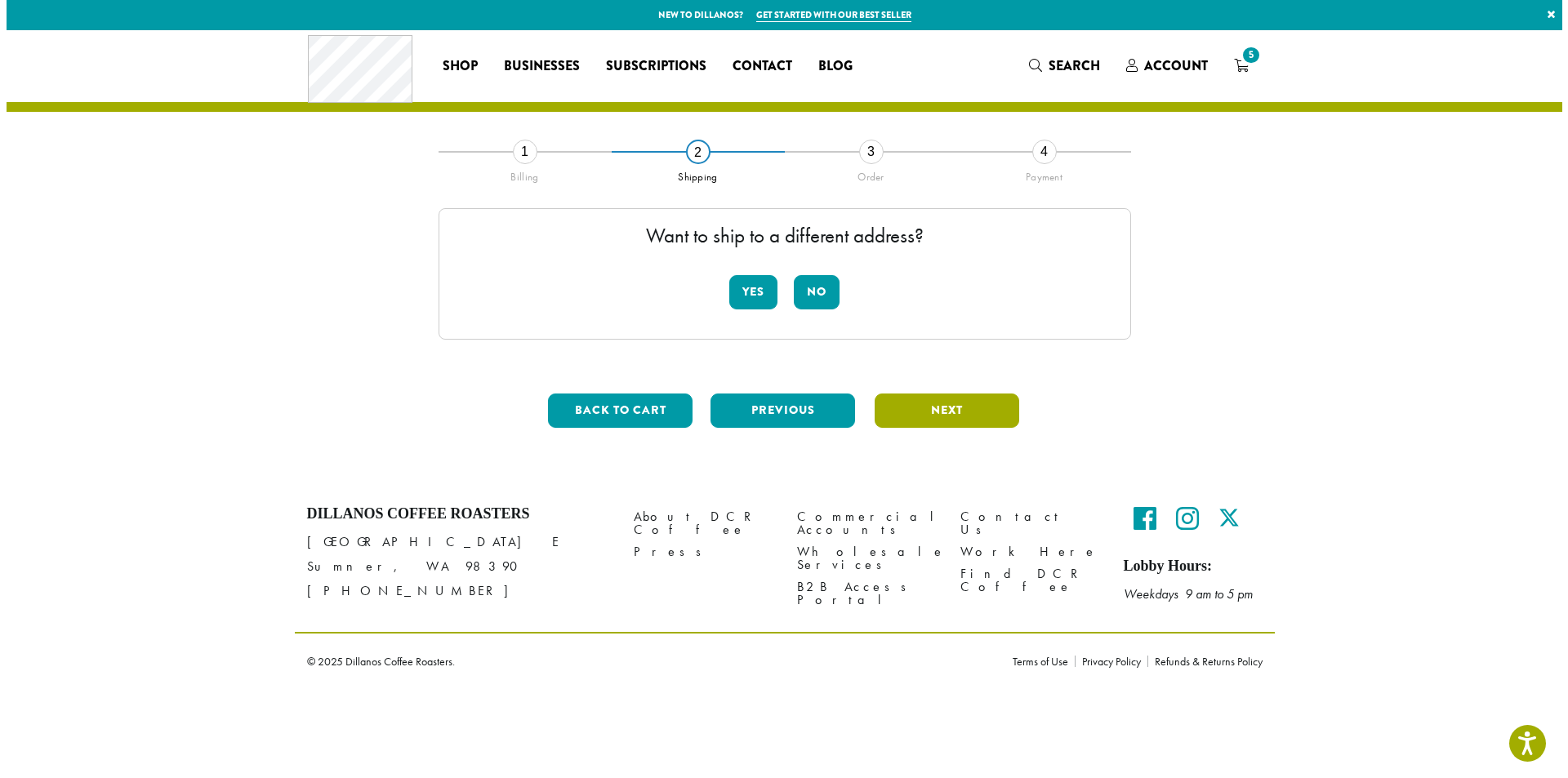
scroll to position [0, 0]
click at [964, 401] on button "Next" at bounding box center [947, 411] width 144 height 35
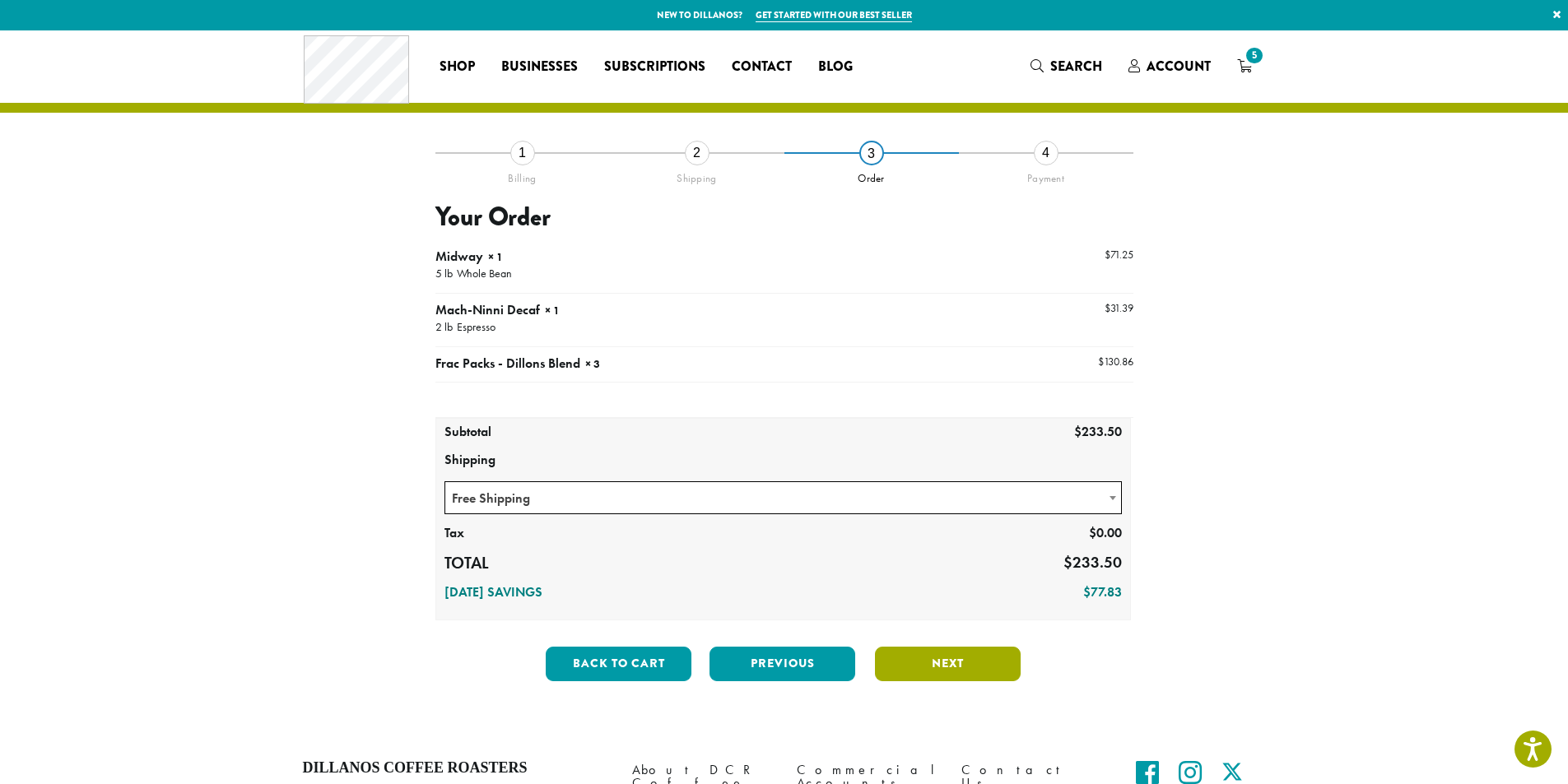
click at [990, 661] on button "Next" at bounding box center [947, 664] width 145 height 35
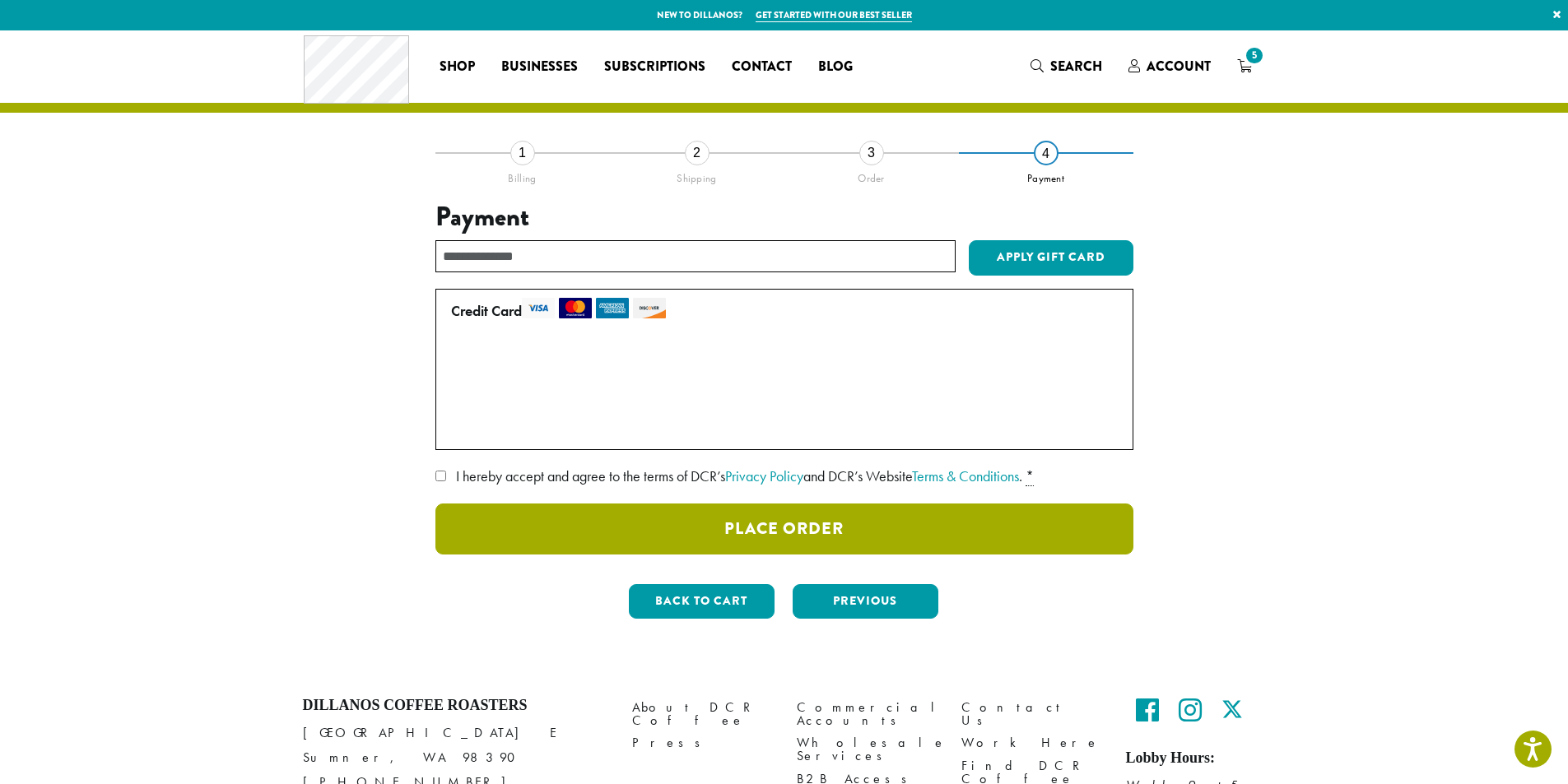
click at [800, 521] on button "Place Order" at bounding box center [784, 528] width 698 height 51
